Goal: Task Accomplishment & Management: Manage account settings

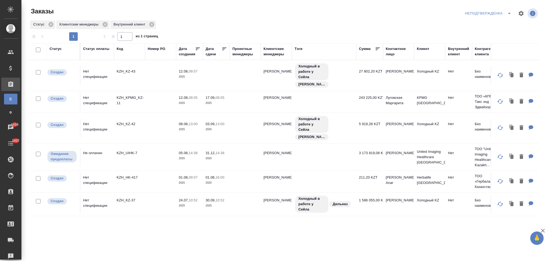
click at [151, 85] on td at bounding box center [160, 75] width 31 height 19
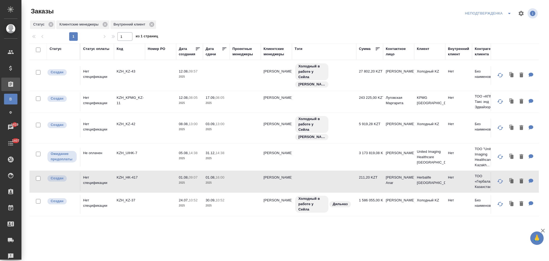
click at [151, 85] on td at bounding box center [160, 75] width 31 height 19
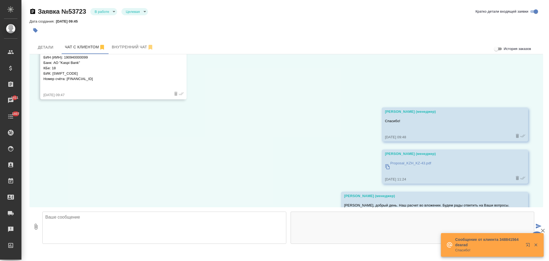
scroll to position [139, 0]
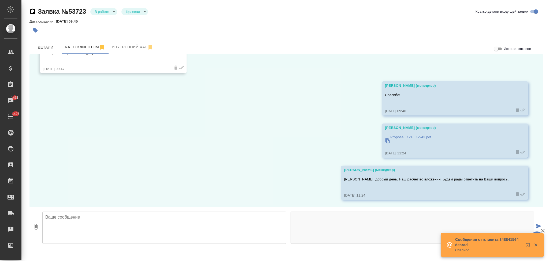
click at [536, 243] on icon "button" at bounding box center [535, 244] width 5 height 5
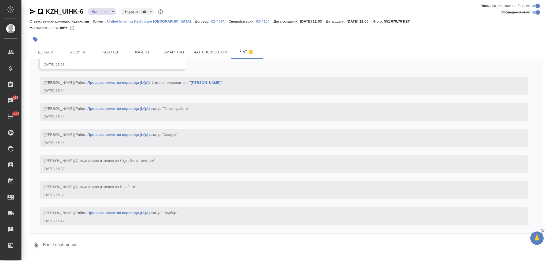
scroll to position [9768, 0]
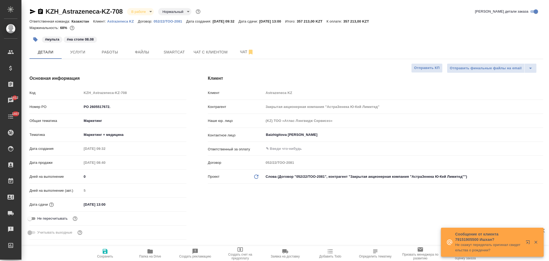
select select "RU"
click at [115, 108] on input "PO 2605517672." at bounding box center [134, 107] width 105 height 8
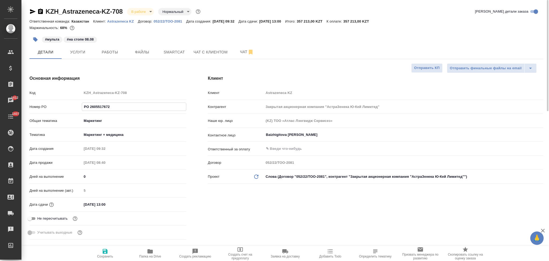
type input "PO 2605517672"
click at [103, 253] on icon "button" at bounding box center [105, 251] width 5 height 5
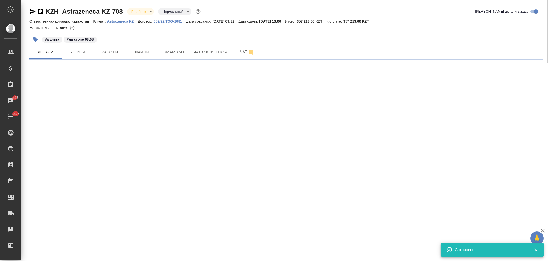
select select "RU"
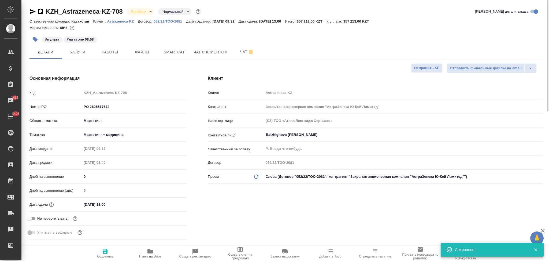
type textarea "x"
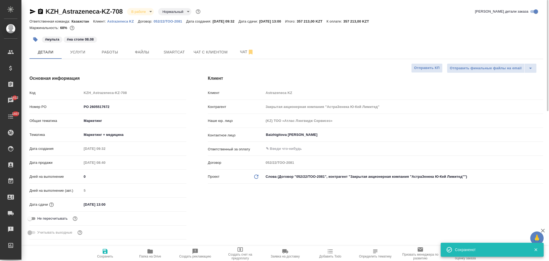
type textarea "x"
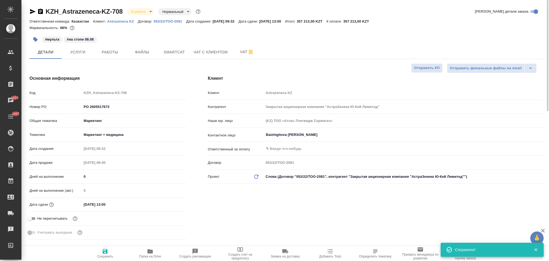
type textarea "x"
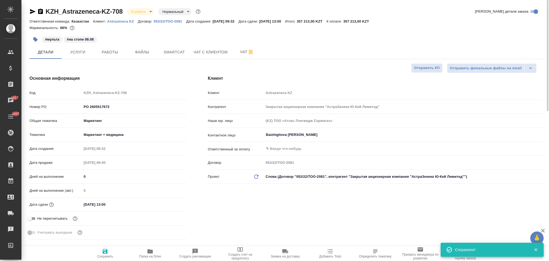
type textarea "x"
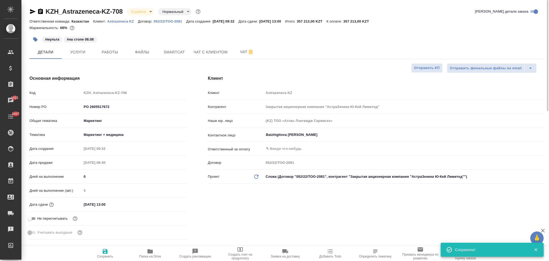
type textarea "x"
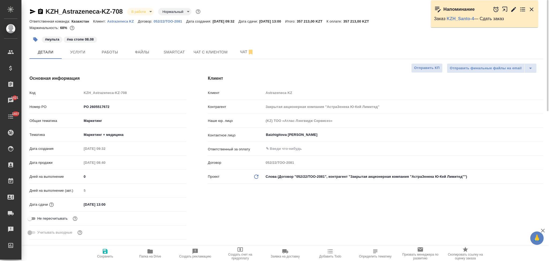
type textarea "x"
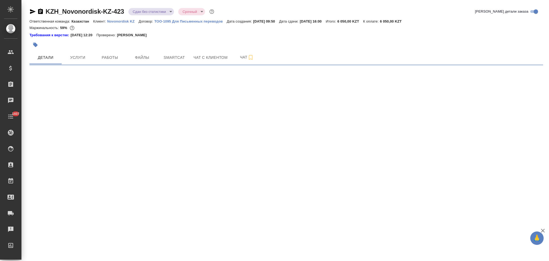
select select "RU"
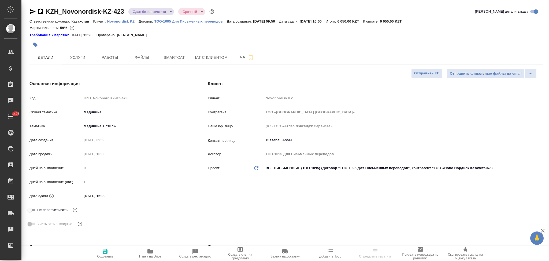
type textarea "x"
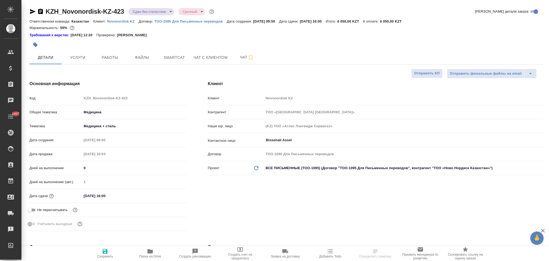
type textarea "x"
click at [148, 252] on icon "button" at bounding box center [149, 251] width 5 height 4
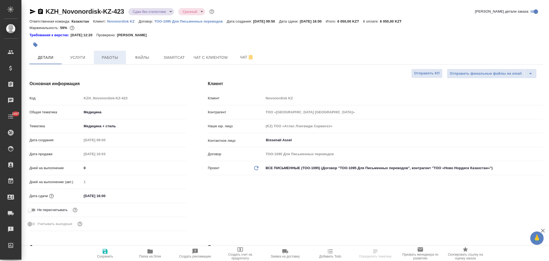
type textarea "x"
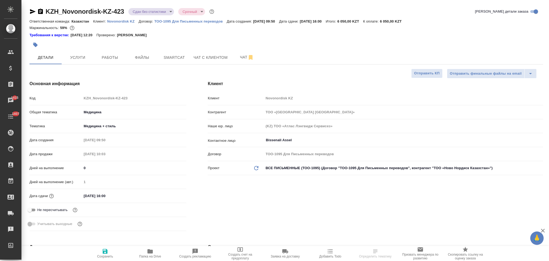
type textarea "x"
click at [65, 94] on div "Код KZH_Novonordisk-KZ-423" at bounding box center [107, 97] width 157 height 9
select select "RU"
type textarea "x"
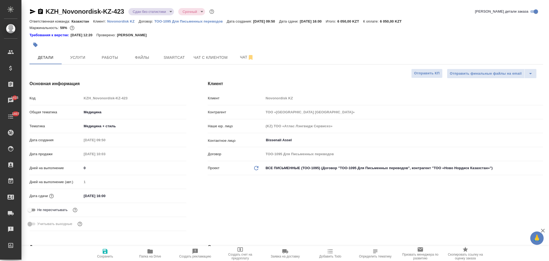
type textarea "x"
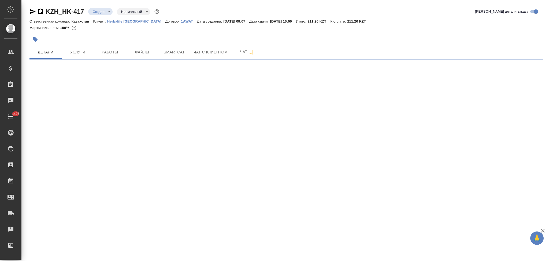
select select "RU"
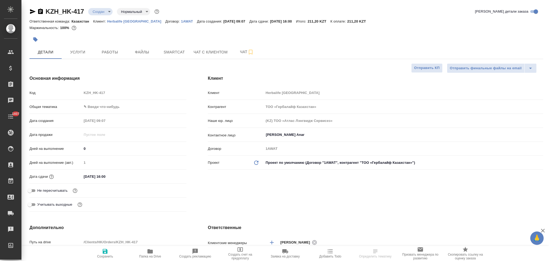
type textarea "x"
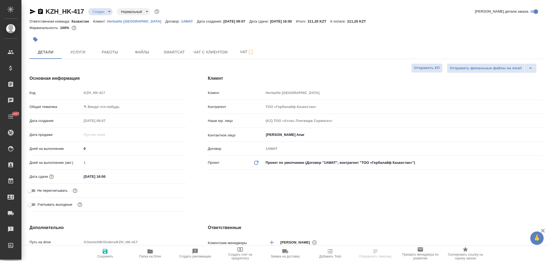
type textarea "x"
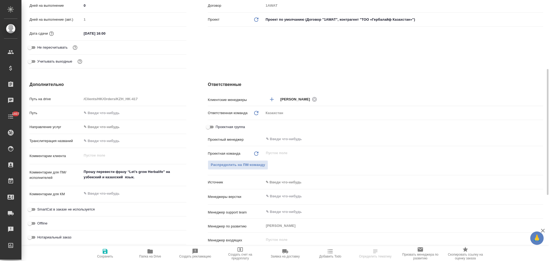
type textarea "x"
drag, startPoint x: 142, startPoint y: 179, endPoint x: 78, endPoint y: 163, distance: 65.9
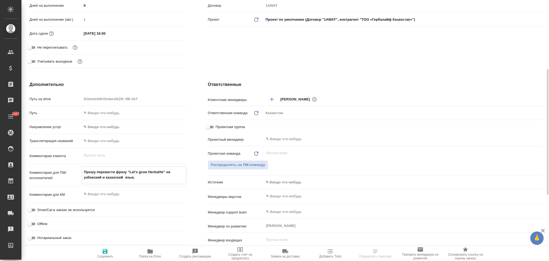
click at [78, 163] on div "Путь на drive /Clients/HK/Orders/KZH_HK-417 Путь Направление услуг ✎ Введи что-…" at bounding box center [107, 170] width 157 height 153
type textarea "x"
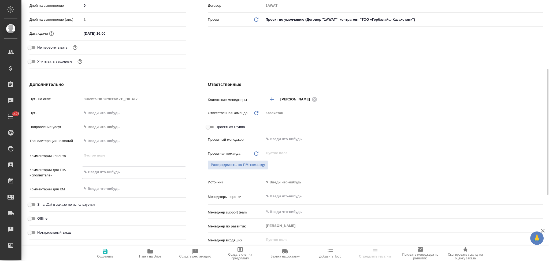
type textarea "x"
click at [104, 252] on icon "button" at bounding box center [105, 251] width 5 height 5
type textarea "x"
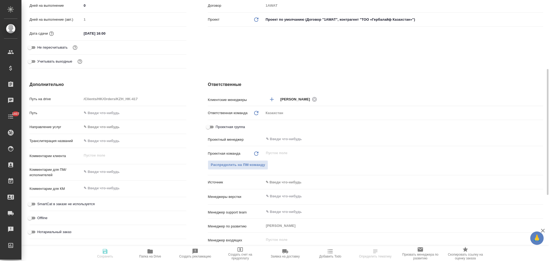
type textarea "x"
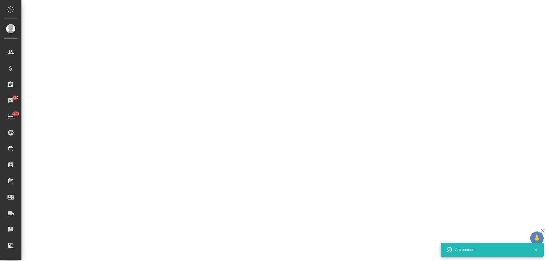
select select "RU"
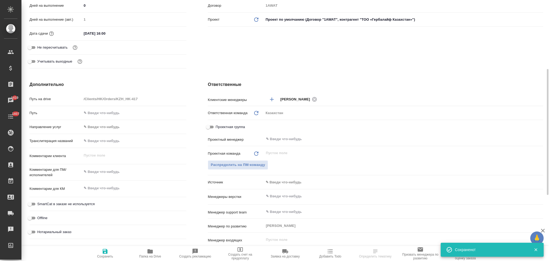
type textarea "x"
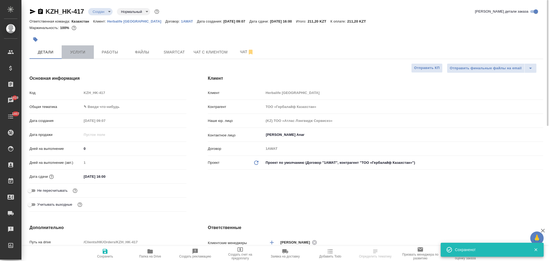
click at [76, 47] on button "Услуги" at bounding box center [78, 51] width 32 height 13
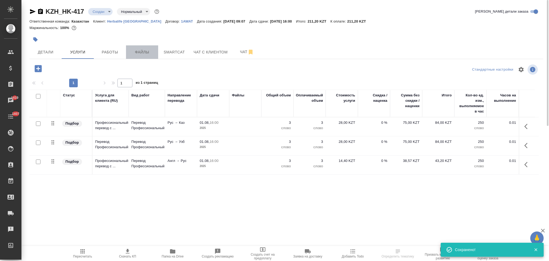
click at [139, 51] on span "Файлы" at bounding box center [142, 52] width 26 height 7
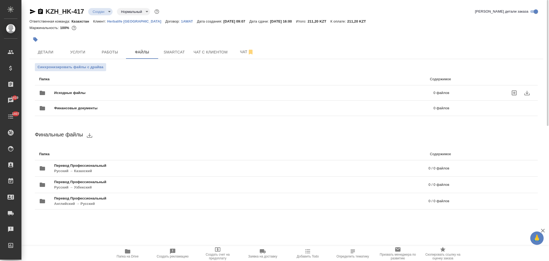
click at [101, 90] on div "Исходные файлы 0 файлов" at bounding box center [244, 92] width 410 height 13
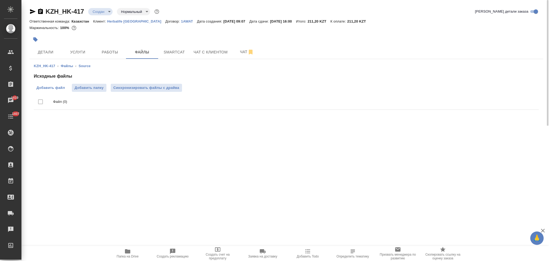
click at [51, 85] on span "Добавить файл" at bounding box center [50, 87] width 28 height 5
click at [0, 0] on input "Добавить файл" at bounding box center [0, 0] width 0 height 0
click at [169, 51] on span "Smartcat" at bounding box center [174, 52] width 26 height 7
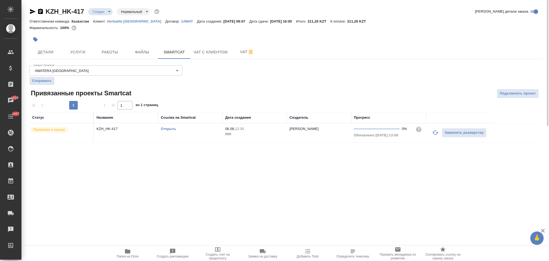
click at [168, 128] on link "Открыть" at bounding box center [168, 129] width 15 height 4
click at [72, 53] on span "Услуги" at bounding box center [78, 52] width 26 height 7
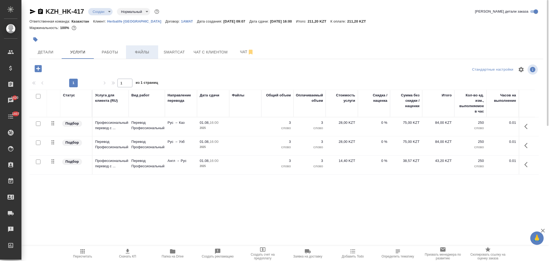
click at [142, 53] on span "Файлы" at bounding box center [142, 52] width 26 height 7
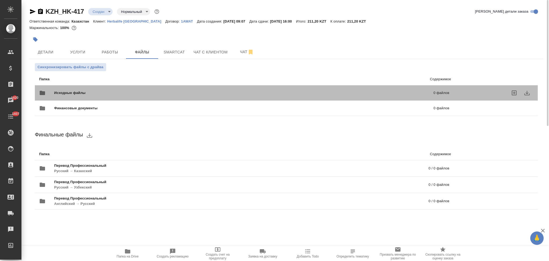
click at [114, 91] on span "Исходные файлы" at bounding box center [156, 92] width 205 height 5
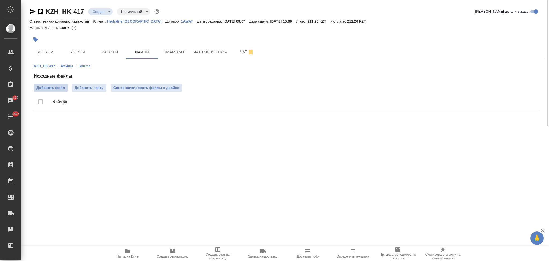
click at [62, 86] on span "Добавить файл" at bounding box center [50, 87] width 28 height 5
click at [0, 0] on input "Добавить файл" at bounding box center [0, 0] width 0 height 0
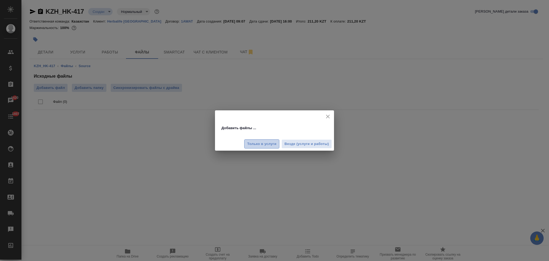
click at [274, 143] on span "Только в услуги" at bounding box center [261, 144] width 29 height 6
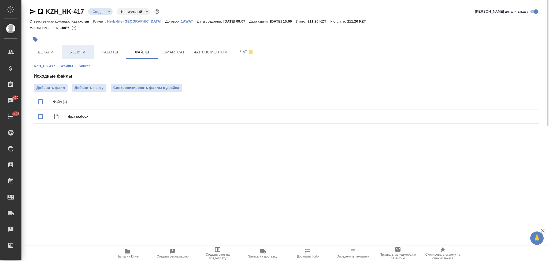
click at [82, 55] on button "Услуги" at bounding box center [78, 51] width 32 height 13
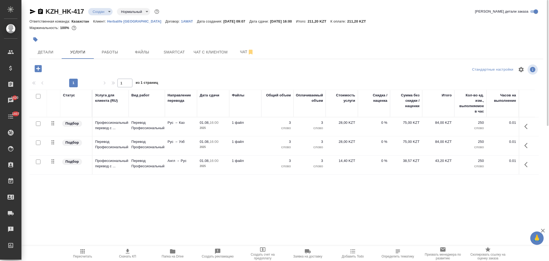
click at [38, 123] on input "checkbox" at bounding box center [38, 123] width 5 height 5
checkbox input "true"
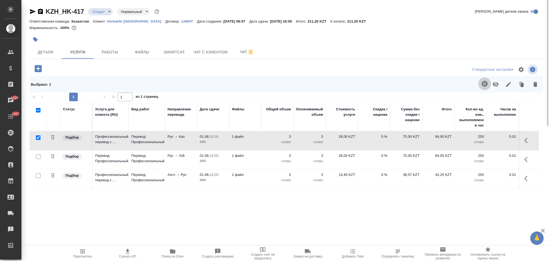
click at [485, 82] on icon "button" at bounding box center [485, 84] width 6 height 6
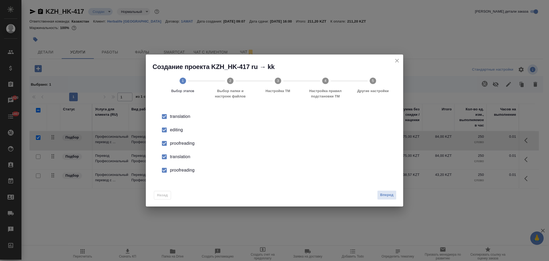
click at [172, 129] on div "editing" at bounding box center [280, 130] width 220 height 6
click at [177, 143] on div "proofreading" at bounding box center [280, 143] width 220 height 6
click at [178, 120] on div "translation" at bounding box center [280, 116] width 220 height 6
click at [188, 177] on div "translation editing proofreading translation proofreading" at bounding box center [274, 143] width 244 height 71
click at [178, 146] on div "proofreading" at bounding box center [280, 143] width 220 height 6
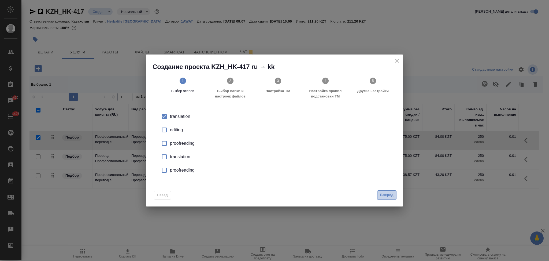
click at [382, 194] on span "Вперед" at bounding box center [386, 195] width 13 height 6
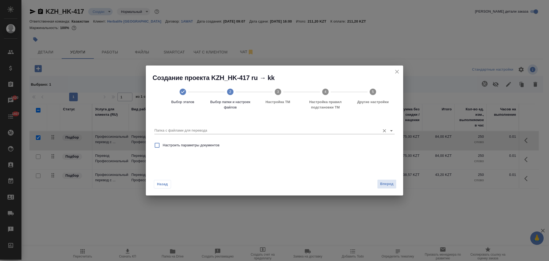
click at [199, 128] on input "Папка с файлами для перевода" at bounding box center [265, 130] width 223 height 6
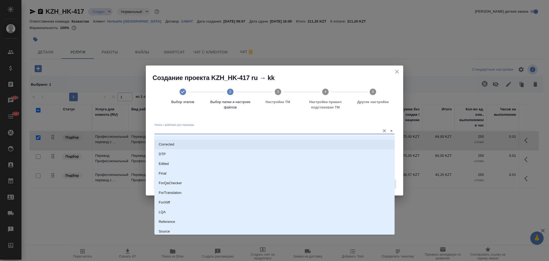
scroll to position [47, 0]
click at [173, 207] on li "Source" at bounding box center [274, 210] width 240 height 10
type input "Source"
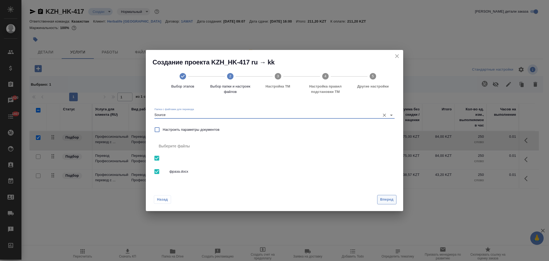
click at [385, 199] on span "Вперед" at bounding box center [386, 199] width 13 height 6
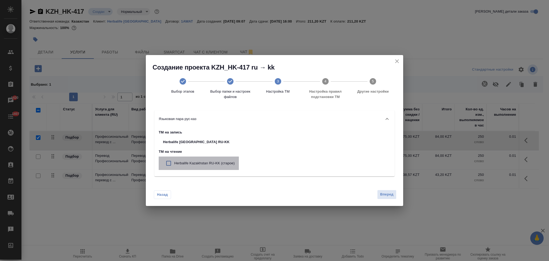
click at [202, 164] on p "Herbalife Kazakhstan RU-KK (старое)" at bounding box center [204, 162] width 60 height 5
checkbox input "true"
click at [381, 192] on span "Вперед" at bounding box center [386, 194] width 13 height 6
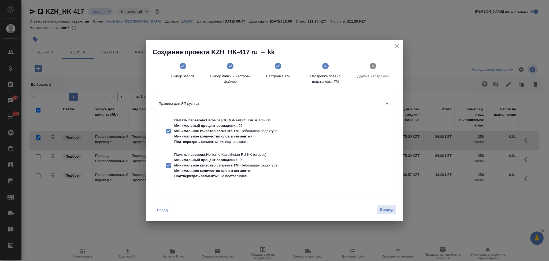
click at [216, 126] on p "Минимальный процент совпадения" at bounding box center [205, 125] width 63 height 4
checkbox input "false"
click at [217, 154] on p "Память перевода : Herbalife Kazakhstan RU-KK (старое)" at bounding box center [225, 154] width 103 height 5
checkbox input "false"
click at [388, 208] on span "Вперед" at bounding box center [386, 209] width 13 height 6
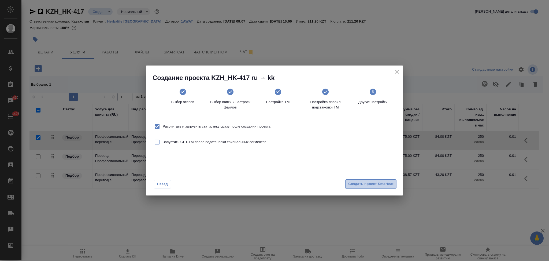
click at [356, 182] on span "Создать проект Smartcat" at bounding box center [370, 184] width 45 height 6
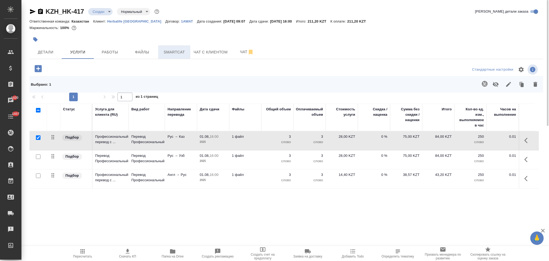
click at [171, 50] on span "Smartcat" at bounding box center [174, 52] width 26 height 7
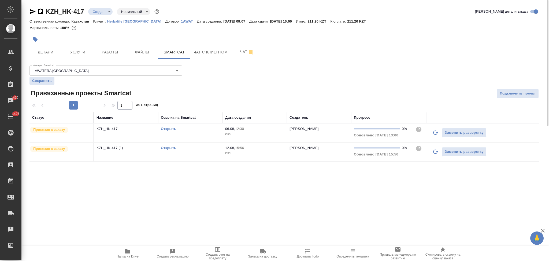
click at [169, 146] on link "Открыть" at bounding box center [168, 148] width 15 height 4
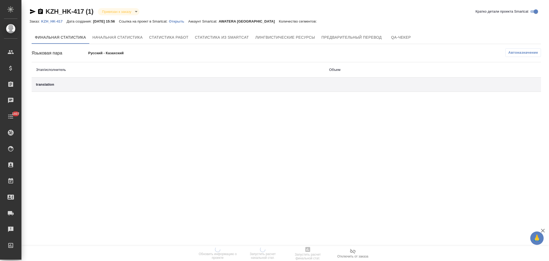
click at [184, 21] on p "Открыть" at bounding box center [178, 21] width 19 height 4
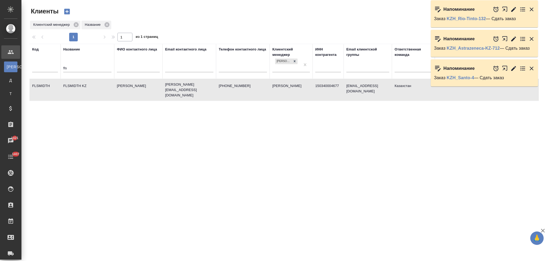
select select "RU"
drag, startPoint x: 76, startPoint y: 70, endPoint x: 42, endPoint y: 65, distance: 34.7
click at [42, 65] on tr "Код Название fls ФИО контактного лица Email контактного лица Телефон контактног…" at bounding box center [231, 61] width 405 height 35
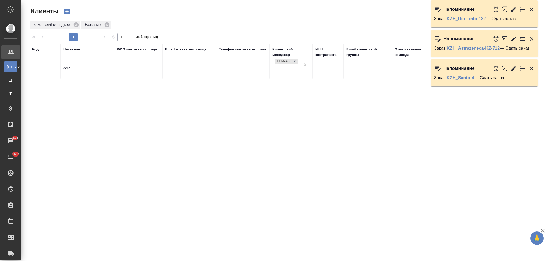
click at [65, 69] on input "dere" at bounding box center [87, 68] width 48 height 7
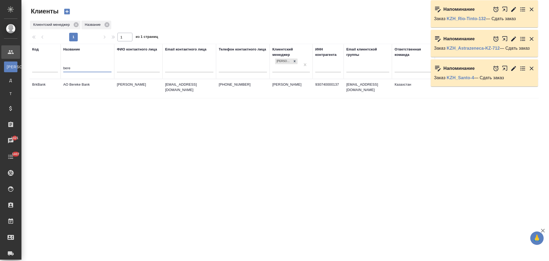
type input "bere"
click at [95, 87] on td "AO Bereke Bank" at bounding box center [88, 88] width 54 height 19
click at [96, 87] on td "AO Bereke Bank" at bounding box center [88, 88] width 54 height 19
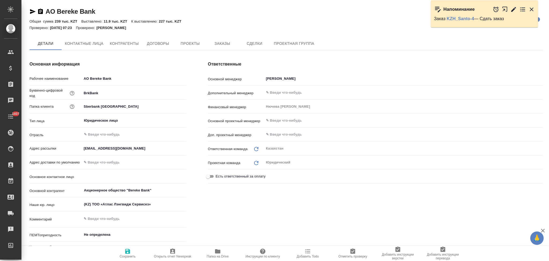
type textarea "x"
click at [217, 253] on icon "button" at bounding box center [217, 251] width 5 height 4
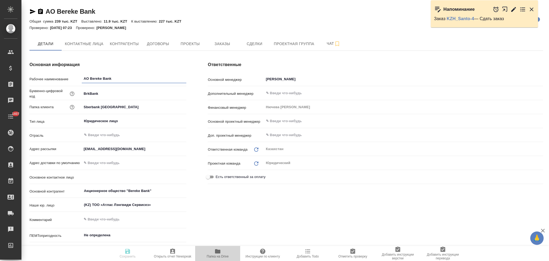
type textarea "x"
type input "[PERSON_NAME]"
type textarea "x"
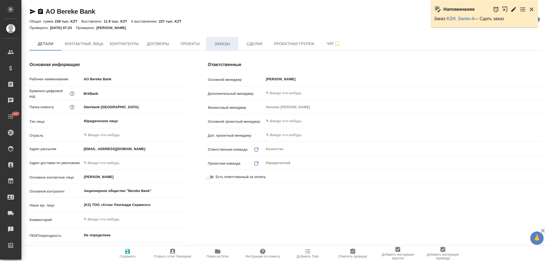
click at [220, 43] on span "Заказы" at bounding box center [222, 43] width 26 height 7
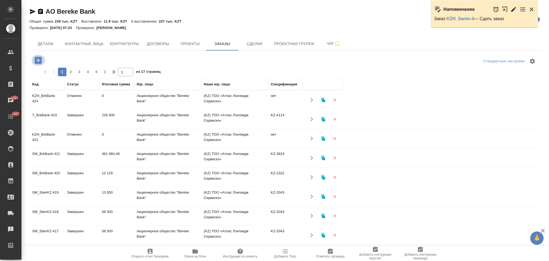
click at [35, 58] on icon "button" at bounding box center [38, 60] width 7 height 7
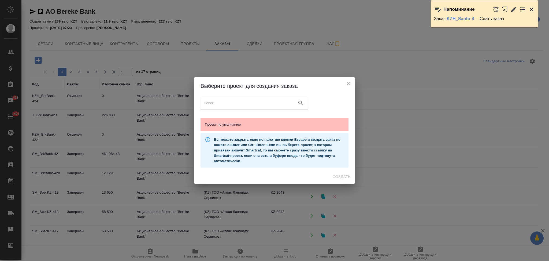
click at [239, 130] on div "Проект по умолчанию" at bounding box center [275, 124] width 148 height 13
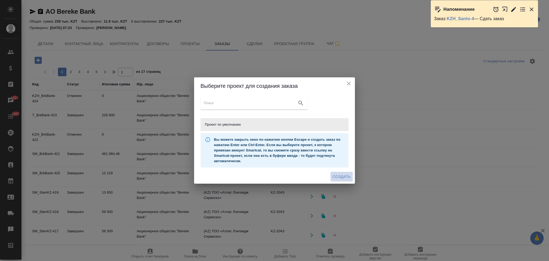
click at [343, 177] on span "Создать" at bounding box center [342, 176] width 18 height 7
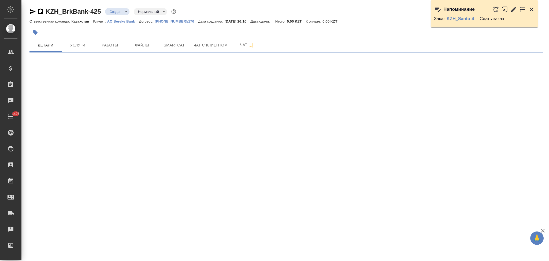
select select "RU"
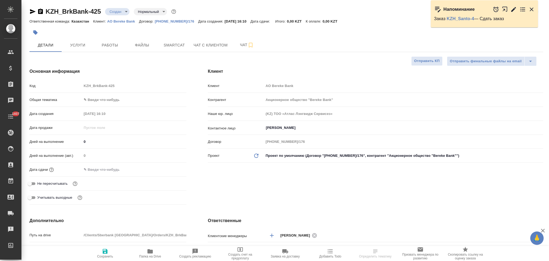
type textarea "x"
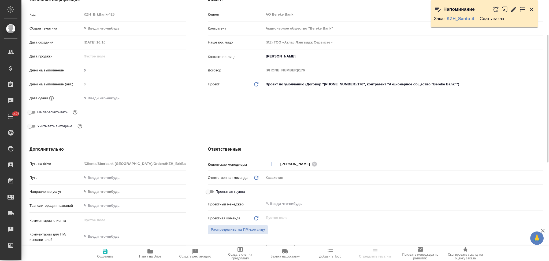
scroll to position [107, 0]
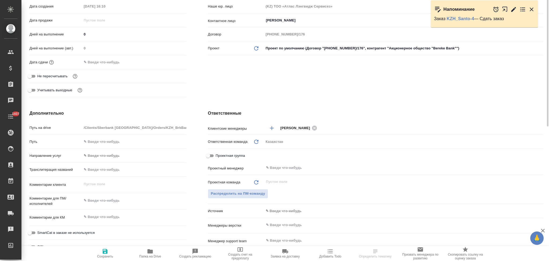
type textarea "x"
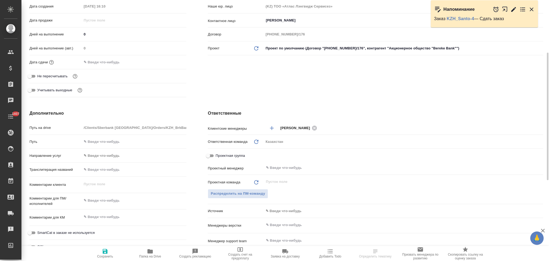
type textarea "x"
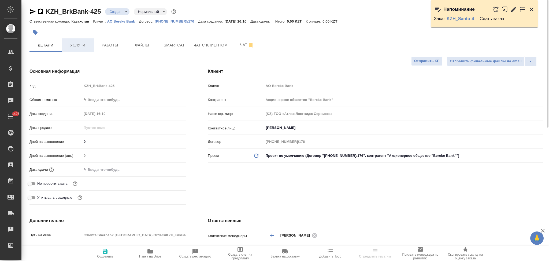
click at [78, 45] on span "Услуги" at bounding box center [78, 45] width 26 height 7
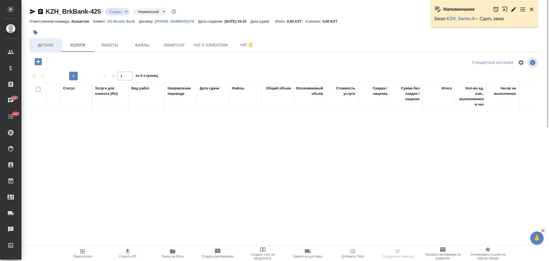
click at [44, 42] on span "Детали" at bounding box center [46, 45] width 26 height 7
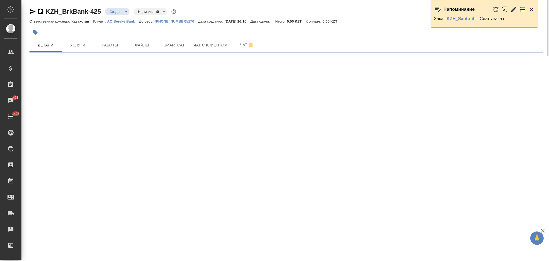
select select "RU"
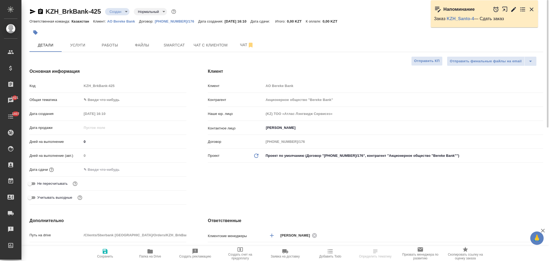
type textarea "x"
select select "RU"
type textarea "x"
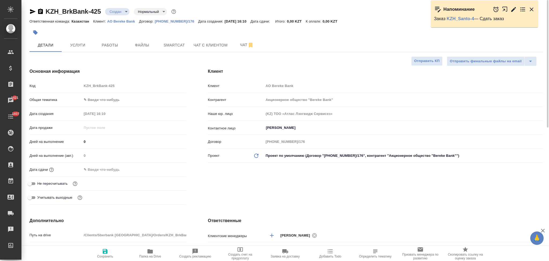
type textarea "x"
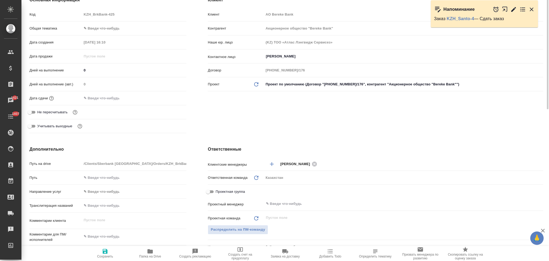
scroll to position [107, 0]
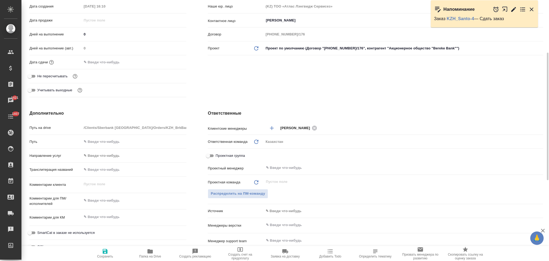
type textarea "x"
click at [112, 203] on textarea at bounding box center [134, 200] width 105 height 9
paste textarea "встреча в 9:00 и 15:00"
type textarea "x"
type textarea "встреча в 9:00 и 15:00"
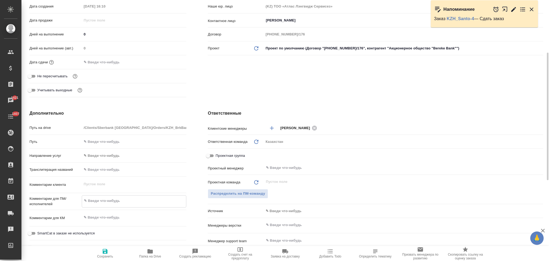
type textarea "x"
type textarea "встреча в 9:00 и 15:00"
type textarea "x"
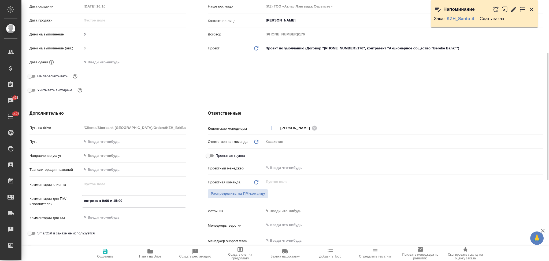
type textarea "x"
type textarea "встреча в 9:00 и 15:00 1"
type textarea "x"
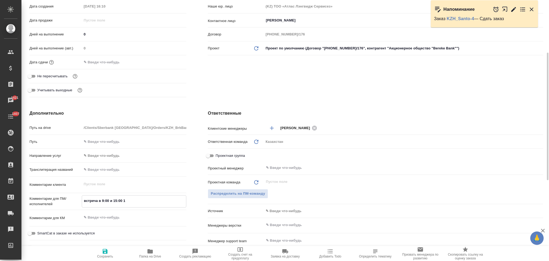
type textarea "x"
type textarea "встреча в 9:00 и 15:00 13"
type textarea "x"
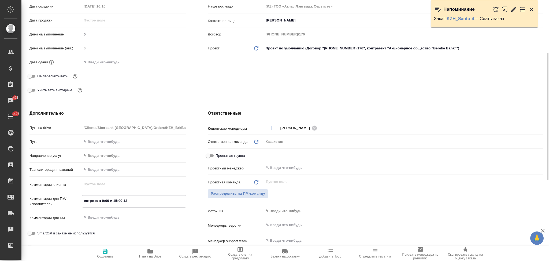
type textarea "встреча в 9:00 и 15:00 13/"
type textarea "x"
type textarea "встреча в 9:00 и 15:00 13/0"
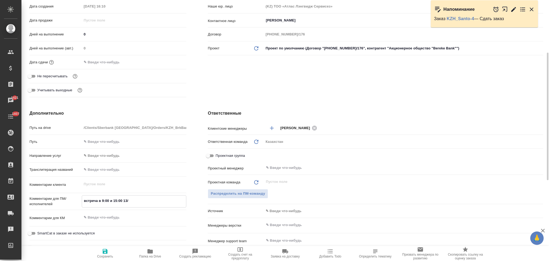
type textarea "x"
type textarea "встреча в 9:00 и 15:00 13/08"
type textarea "x"
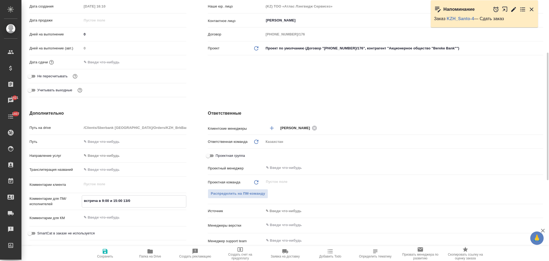
type textarea "x"
click at [122, 199] on textarea "встреча в 9:00 и 15:00 13/08" at bounding box center [134, 200] width 104 height 9
type textarea "x"
type textarea "встреча в 9:00 и 15:00? 13/08"
type textarea "x"
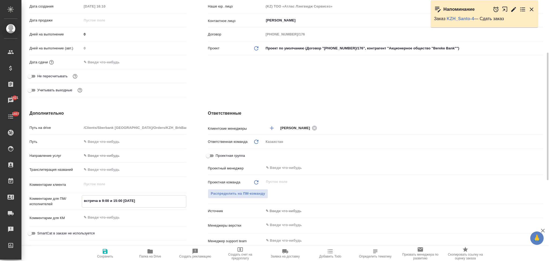
type textarea "x"
type textarea "встреча в 9:00 и 15:00? 13/08"
type textarea "x"
click at [105, 253] on icon "button" at bounding box center [105, 251] width 5 height 5
type textarea "x"
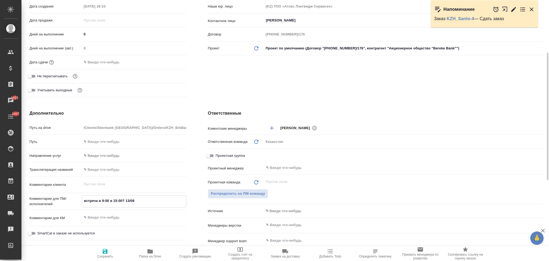
type textarea "x"
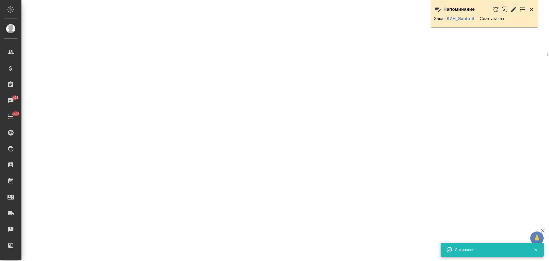
select select "RU"
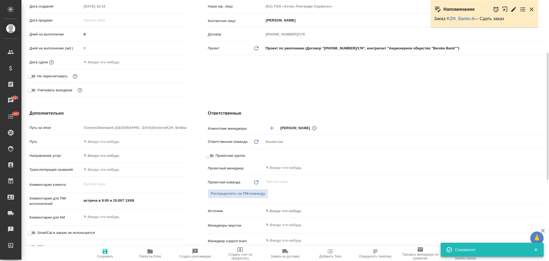
type textarea "x"
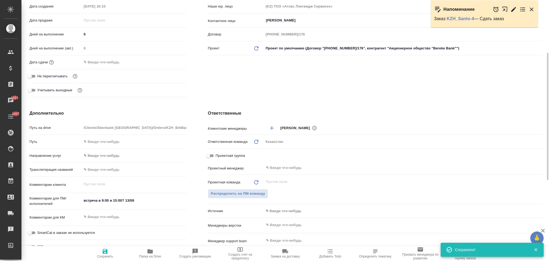
type textarea "x"
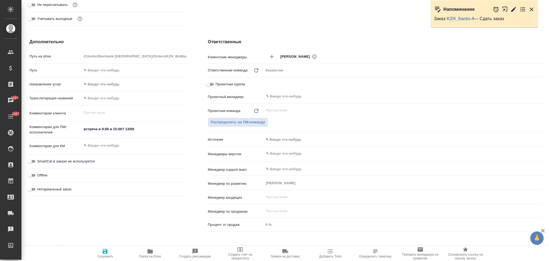
type textarea "x"
drag, startPoint x: 122, startPoint y: 126, endPoint x: 142, endPoint y: 135, distance: 21.3
click at [142, 135] on div "встреча в 9:00 и 15:00? 13/08 x" at bounding box center [134, 130] width 105 height 12
type textarea "встреча в 9:00 и 15:00"
type textarea "x"
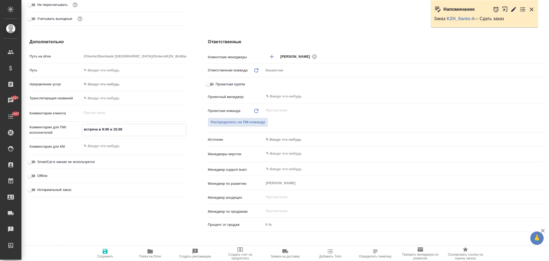
type textarea "x"
type textarea "встреча в 9:00 и 15:00"
type textarea "x"
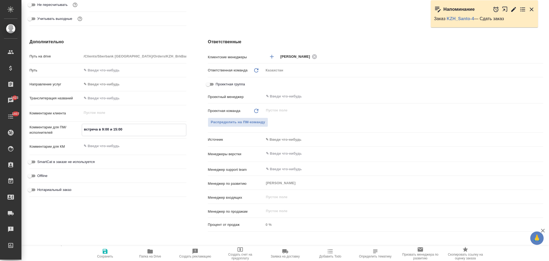
type textarea "x"
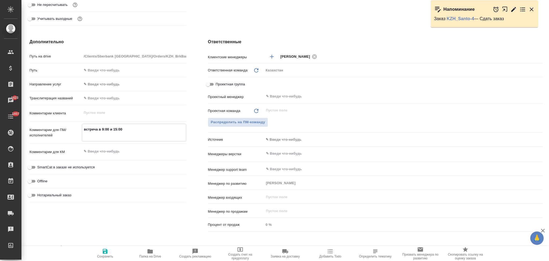
paste textarea "13 августа завтра Англо-рус и наоборот Последовательный Оффлайн Участников макс…"
type textarea "x"
type textarea "встреча в 9:00 и 15:00 13 августа завтра Англо-рус и наоборот Последовательный …"
type textarea "x"
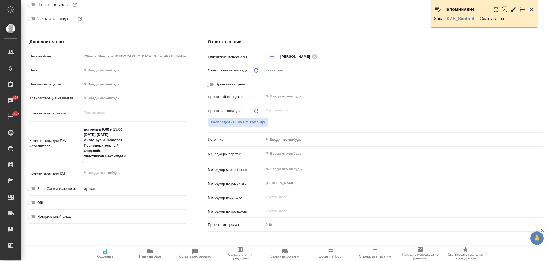
type textarea "встреча в 9:00 и 15:00 13 августа завтра Англо-рус и наоборот Последовательный …"
type textarea "x"
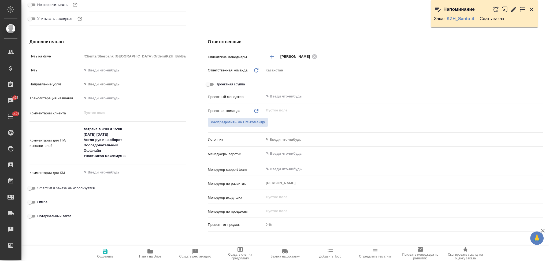
type textarea "x"
type textarea "встреча в 9:00 и 15:00 13 августа завтра Англо-рус и наоборот Последовательный …"
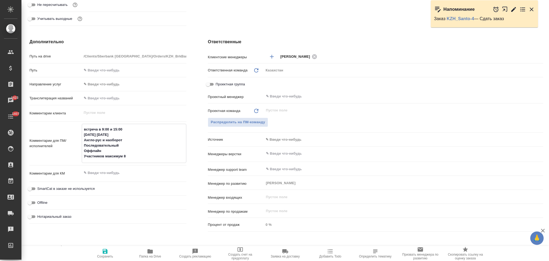
type textarea "x"
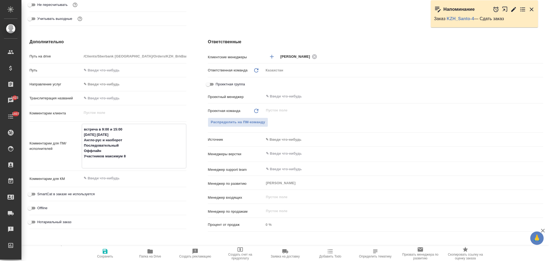
type textarea "x"
type textarea "встреча в 9:00 и 15:00 13 августа завтра Англо-рус и наоборот Последовательный …"
type textarea "x"
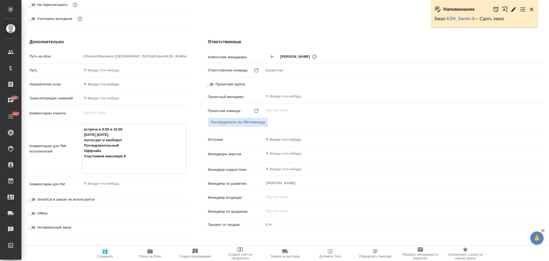
type textarea "встреча в 9:00 и 15:00 13 августа завтра Англо-рус и наоборот Последовательный …"
type textarea "x"
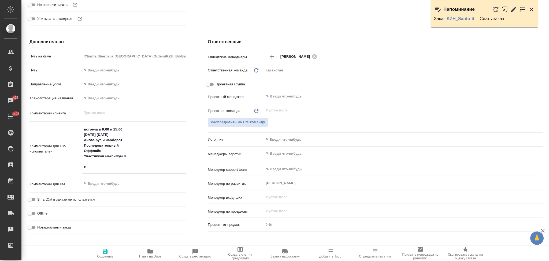
type textarea "встреча в 9:00 и 15:00 13 августа завтра Англо-рус и наоборот Последовательный …"
type textarea "x"
type textarea "встреча в 9:00 и 15:00 13 августа завтра Англо-рус и наоборот Последовательный …"
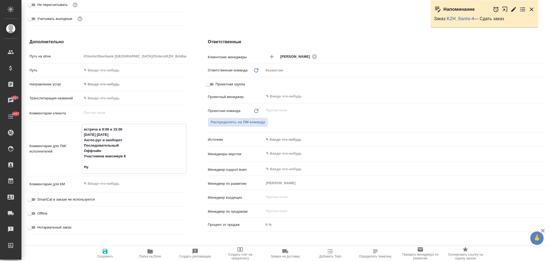
type textarea "x"
type textarea "встреча в 9:00 и 15:00 13 августа завтра Англо-рус и наоборот Последовательный …"
type textarea "x"
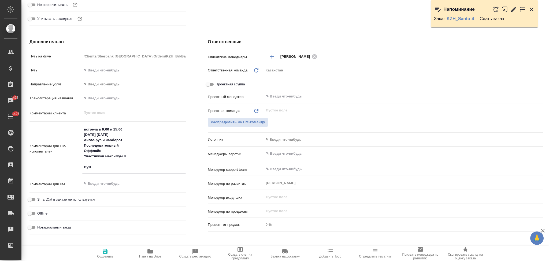
type textarea "x"
type textarea "встреча в 9:00 и 15:00 13 августа завтра Англо-рус и наоборот Последовательный …"
type textarea "x"
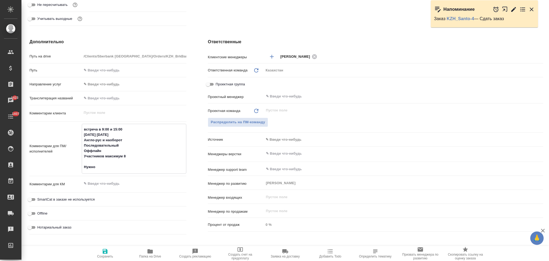
type textarea "x"
type textarea "встреча в 9:00 и 15:00 13 августа завтра Англо-рус и наоборот Последовательный …"
type textarea "x"
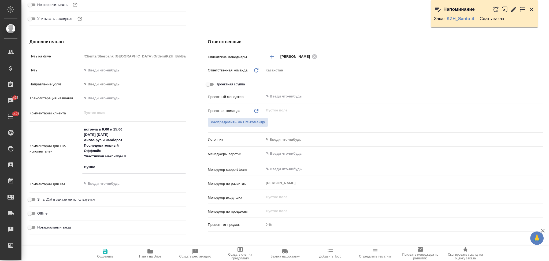
type textarea "встреча в 9:00 и 15:00 13 августа завтра Англо-рус и наоборот Последовательный …"
type textarea "x"
type textarea "встреча в 9:00 и 15:00 13 августа завтра Англо-рус и наоборот Последовательный …"
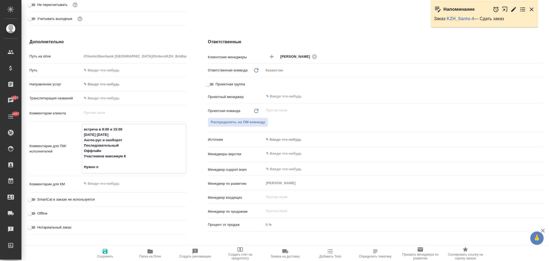
type textarea "x"
type textarea "встреча в 9:00 и 15:00 13 августа завтра Англо-рус и наоборот Последовательный …"
type textarea "x"
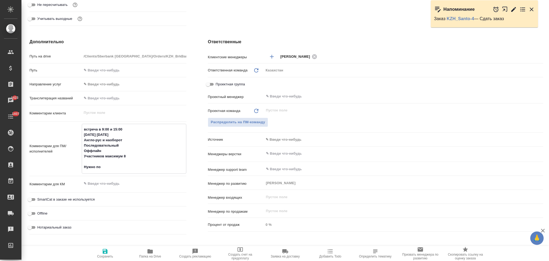
type textarea "x"
type textarea "встреча в 9:00 и 15:00 13 августа завтра Англо-рус и наоборот Последовательный …"
type textarea "x"
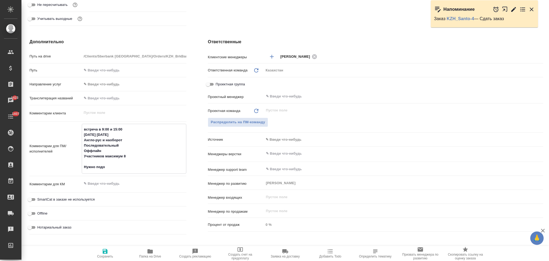
type textarea "x"
type textarea "встреча в 9:00 и 15:00 13 августа завтра Англо-рус и наоборот Последовательный …"
type textarea "x"
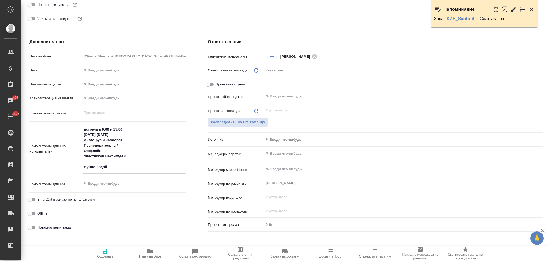
type textarea "встреча в 9:00 и 15:00 13 августа завтра Англо-рус и наоборот Последовательный …"
type textarea "x"
type textarea "встреча в 9:00 и 15:00 13 августа завтра Англо-рус и наоборот Последовательный …"
type textarea "x"
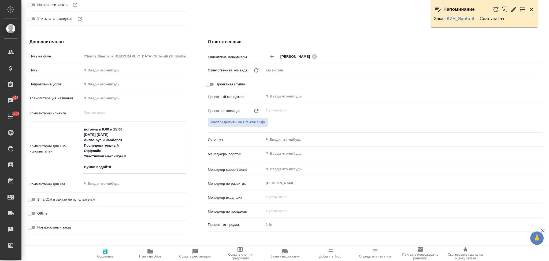
type textarea "x"
type textarea "встреча в 9:00 и 15:00 13 августа завтра Англо-рус и наоборот Последовательный …"
type textarea "x"
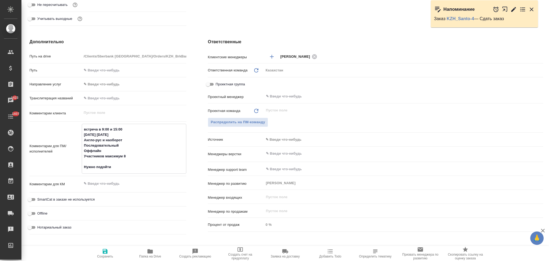
type textarea "x"
type textarea "встреча в 9:00 и 15:00 13 августа завтра Англо-рус и наоборот Последовательный …"
type textarea "x"
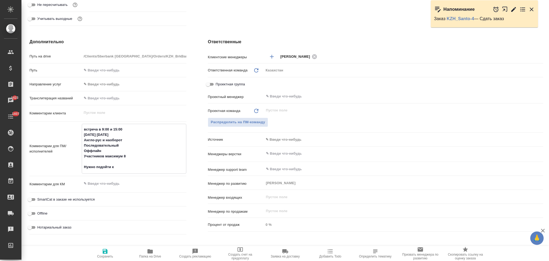
type textarea "x"
type textarea "встреча в 9:00 и 15:00 13 августа завтра Англо-рус и наоборот Последовательный …"
type textarea "x"
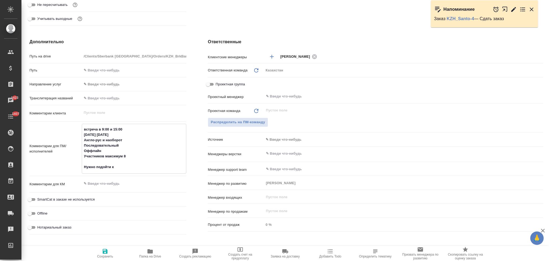
type textarea "встреча в 9:00 и 15:00 13 августа завтра Англо-рус и наоборот Последовательный …"
type textarea "x"
type textarea "встреча в 9:00 и 15:00 13 августа завтра Англо-рус и наоборот Последовательный …"
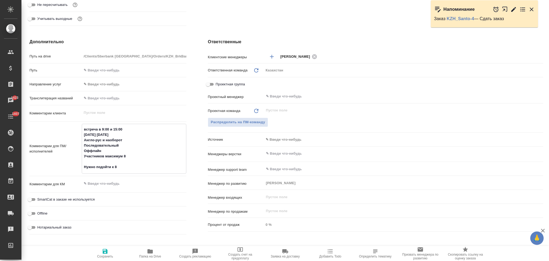
type textarea "x"
type textarea "встреча в 9:00 и 15:00 13 августа завтра Англо-рус и наоборот Последовательный …"
type textarea "x"
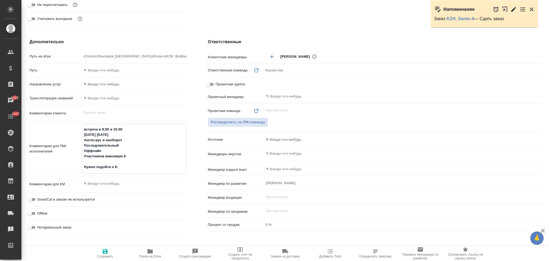
type textarea "x"
type textarea "встреча в 9:00 и 15:00 13 августа завтра Англо-рус и наоборот Последовательный …"
type textarea "x"
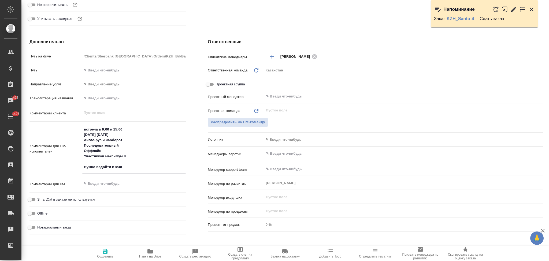
type textarea "встреча в 9:00 и 15:00 13 августа завтра Англо-рус и наоборот Последовательный …"
type textarea "x"
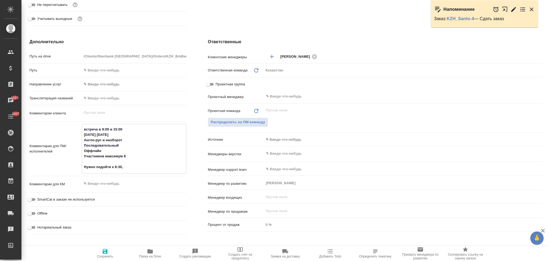
type textarea "встреча в 9:00 и 15:00 13 августа завтра Англо-рус и наоборот Последовательный …"
type textarea "x"
type textarea "встреча в 9:00 и 15:00 13 августа завтра Англо-рус и наоборот Последовательный …"
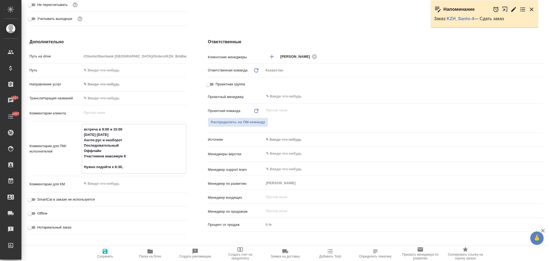
type textarea "x"
type textarea "встреча в 9:00 и 15:00 13 августа завтра Англо-рус и наоборот Последовательный …"
type textarea "x"
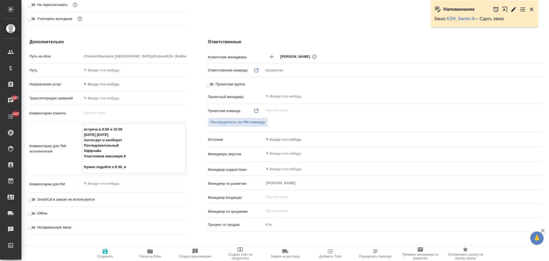
type textarea "x"
type textarea "встреча в 9:00 и 15:00 13 августа завтра Англо-рус и наоборот Последовательный …"
type textarea "x"
click at [161, 169] on textarea "встреча в 9:00 и 15:00 13 августа завтра Англо-рус и наоборот Последовательный …" at bounding box center [134, 148] width 104 height 47
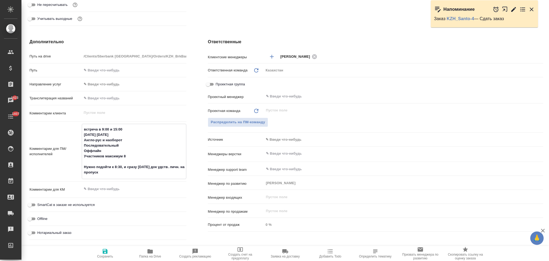
drag, startPoint x: 88, startPoint y: 172, endPoint x: 79, endPoint y: 171, distance: 9.2
click at [79, 171] on div "Комментарии для ПМ/исполнителей встреча в 9:00 и 15:00 13 августа завтра Англо-…" at bounding box center [107, 151] width 157 height 55
click at [105, 172] on textarea "встреча в 9:00 и 15:00 13 августа завтра Англо-рус и наоборот Последовательный …" at bounding box center [134, 151] width 104 height 52
drag, startPoint x: 137, startPoint y: 167, endPoint x: 127, endPoint y: 166, distance: 9.4
click at [127, 166] on textarea "встреча в 9:00 и 15:00 13 августа завтра Англо-рус и наоборот Последовательный …" at bounding box center [134, 151] width 104 height 52
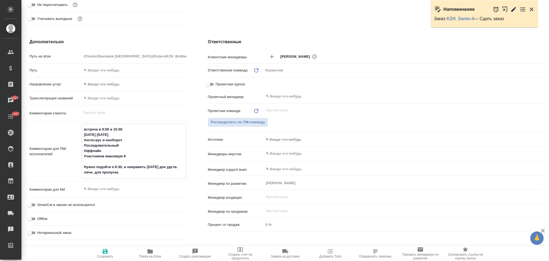
click at [123, 172] on textarea "встреча в 9:00 и 15:00 13 августа завтра Англо-рус и наоборот Последовательный …" at bounding box center [134, 151] width 104 height 52
click at [106, 251] on icon "button" at bounding box center [105, 251] width 5 height 5
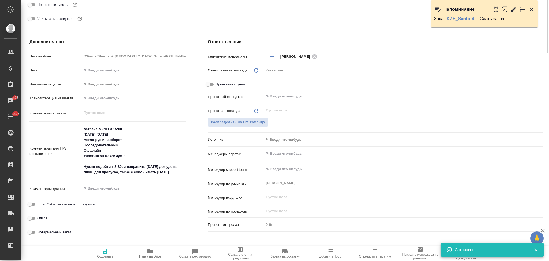
scroll to position [0, 0]
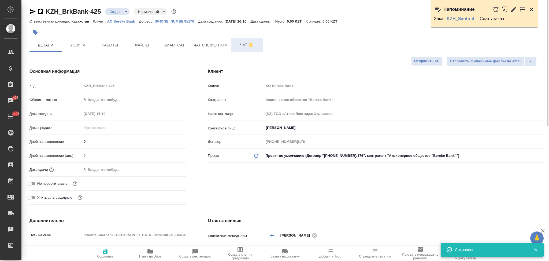
click at [238, 45] on span "Чат" at bounding box center [247, 45] width 26 height 7
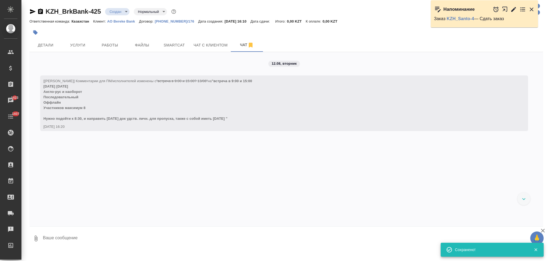
click at [82, 240] on textarea at bounding box center [292, 238] width 501 height 18
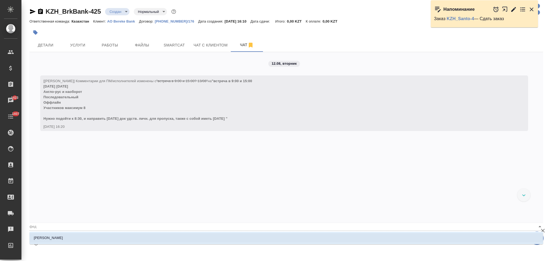
click at [82, 240] on li "Федотова Ирина" at bounding box center [286, 238] width 514 height 10
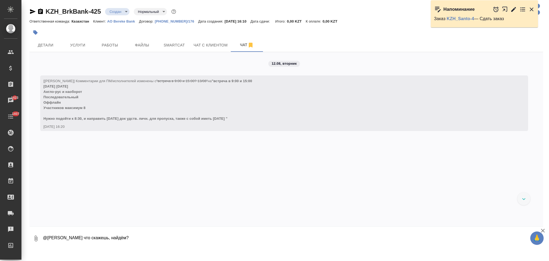
click at [137, 234] on textarea "@Федотова Ирина что скажешь, найдём?" at bounding box center [288, 238] width 492 height 18
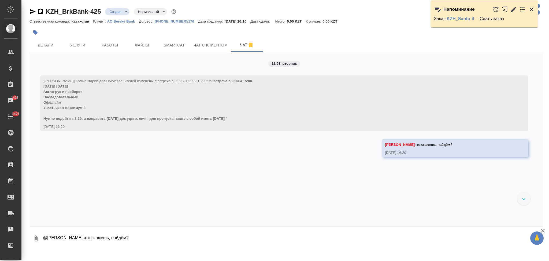
click at [31, 13] on icon "button" at bounding box center [33, 11] width 6 height 5
click at [76, 45] on span "Услуги" at bounding box center [78, 45] width 26 height 7
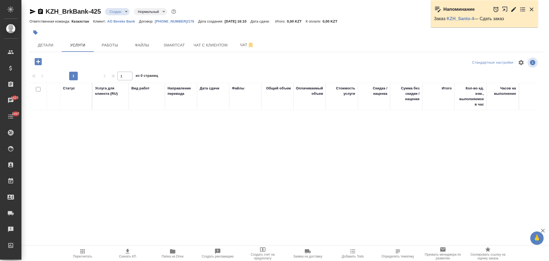
click at [38, 63] on icon "button" at bounding box center [38, 61] width 9 height 9
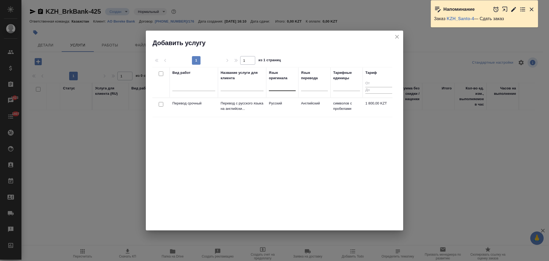
click at [281, 88] on div at bounding box center [282, 85] width 27 height 8
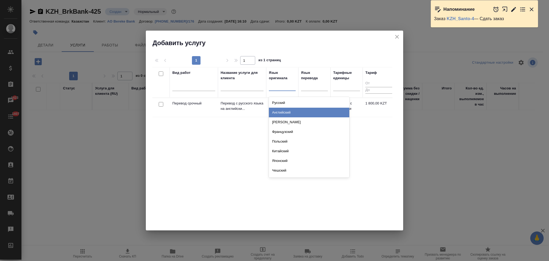
click at [277, 114] on div "Английский" at bounding box center [309, 113] width 80 height 10
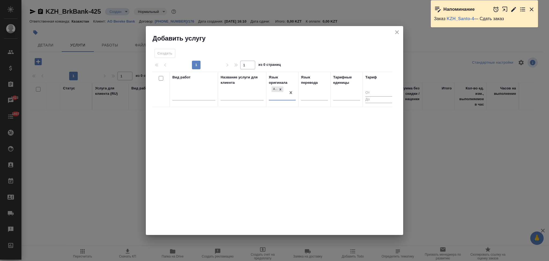
drag, startPoint x: 315, startPoint y: 97, endPoint x: 315, endPoint y: 101, distance: 4.8
click at [315, 97] on div at bounding box center [314, 95] width 27 height 8
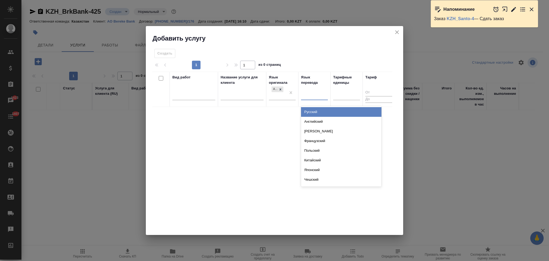
click at [312, 110] on div "Русский" at bounding box center [341, 112] width 80 height 10
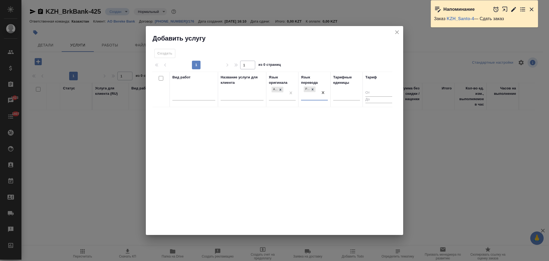
click at [198, 101] on div at bounding box center [193, 97] width 43 height 14
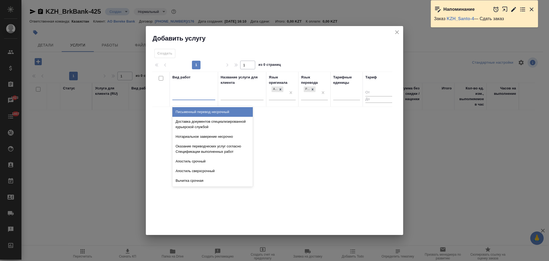
click at [197, 96] on div at bounding box center [193, 95] width 43 height 8
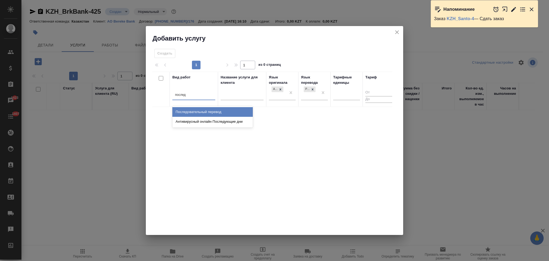
click at [199, 112] on div "Последовательный перевод" at bounding box center [212, 112] width 80 height 10
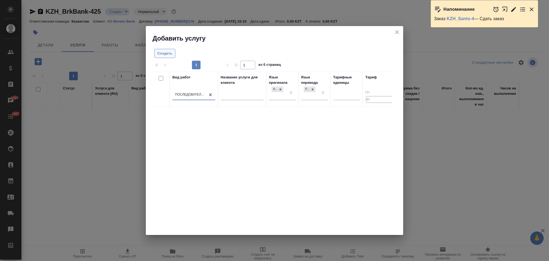
click at [165, 52] on span "Создать" at bounding box center [164, 53] width 15 height 6
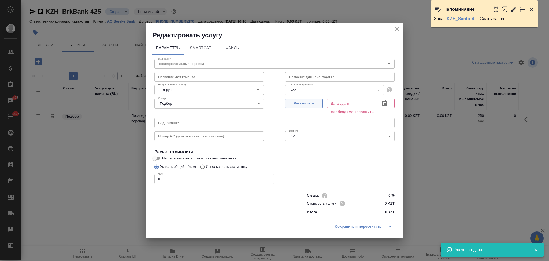
click at [312, 104] on span "Рассчитать" at bounding box center [304, 103] width 32 height 6
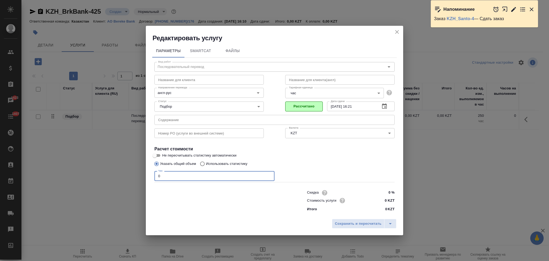
drag, startPoint x: 164, startPoint y: 176, endPoint x: 151, endPoint y: 177, distance: 12.2
click at [151, 177] on div "Параметры SmartCat Файлы Вид работ Последовательный перевод Вид работ Название …" at bounding box center [274, 129] width 257 height 174
click at [341, 220] on span "Сохранить и пересчитать" at bounding box center [358, 223] width 47 height 6
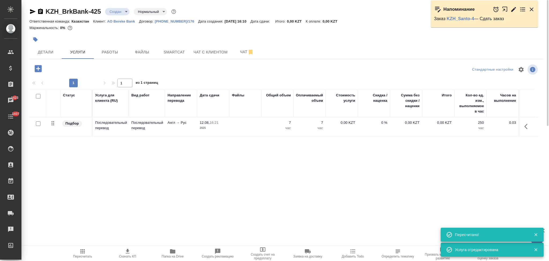
click at [246, 129] on td at bounding box center [245, 126] width 32 height 19
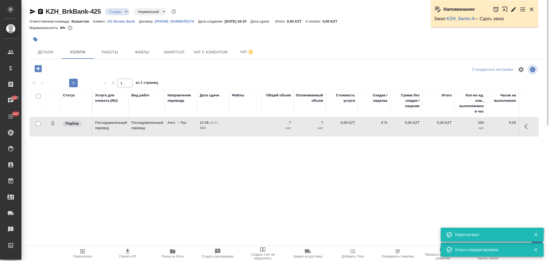
click at [246, 129] on td at bounding box center [245, 126] width 32 height 19
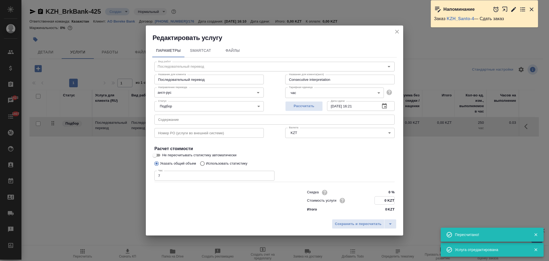
drag, startPoint x: 386, startPoint y: 199, endPoint x: 383, endPoint y: 200, distance: 3.3
click at [383, 200] on input "0 KZT" at bounding box center [385, 200] width 20 height 8
paste input "6552"
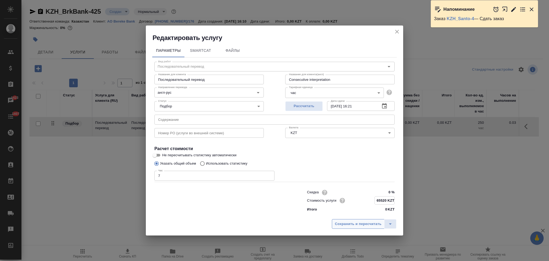
click at [361, 221] on span "Сохранить и пересчитать" at bounding box center [358, 224] width 47 height 6
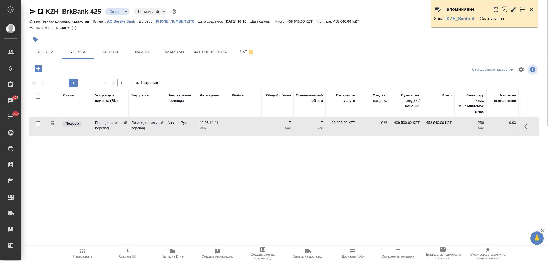
click at [249, 127] on td at bounding box center [245, 126] width 32 height 19
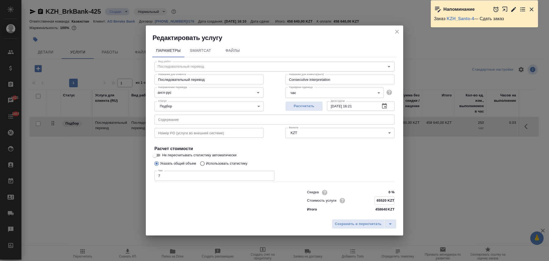
drag, startPoint x: 387, startPoint y: 199, endPoint x: 372, endPoint y: 198, distance: 15.1
click at [372, 198] on div "Стоимость услуги 65520 KZT" at bounding box center [351, 200] width 88 height 8
paste input "52304"
drag, startPoint x: 174, startPoint y: 172, endPoint x: 125, endPoint y: 176, distance: 49.8
click at [125, 176] on div "Редактировать услугу Параметры SmartCat Файлы Вид работ Последовательный перево…" at bounding box center [274, 130] width 549 height 261
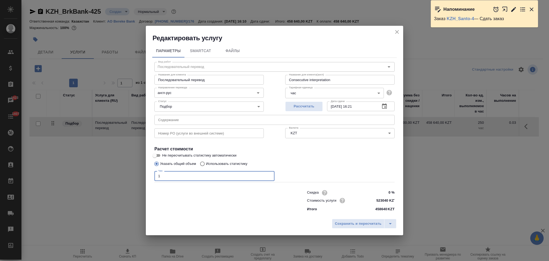
click at [310, 92] on body "🙏 .cls-1 fill:#fff; AWATERA Aslanukova Sati Клиенты Спецификации Заказы 1423 Ча…" at bounding box center [274, 130] width 549 height 261
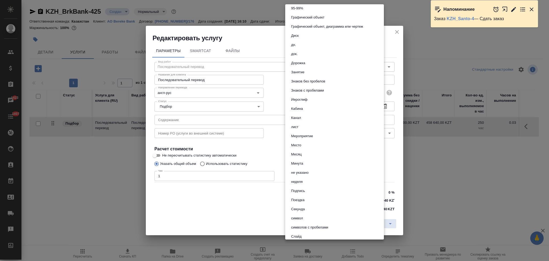
scroll to position [46, 0]
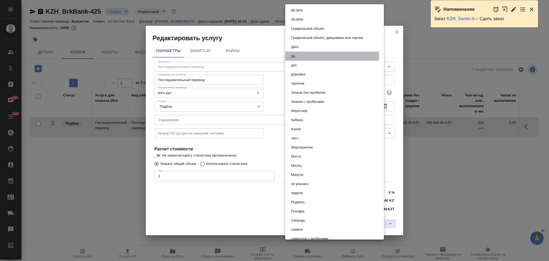
click at [301, 56] on li "дн." at bounding box center [334, 55] width 99 height 9
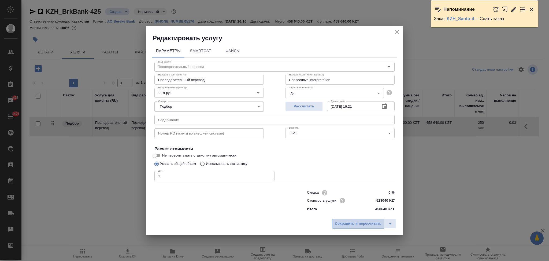
click at [345, 222] on span "Сохранить и пересчитать" at bounding box center [358, 223] width 47 height 6
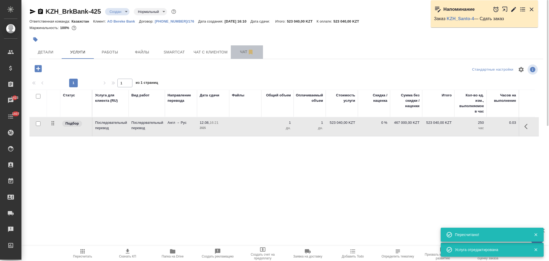
click at [239, 48] on button "Чат" at bounding box center [247, 51] width 32 height 13
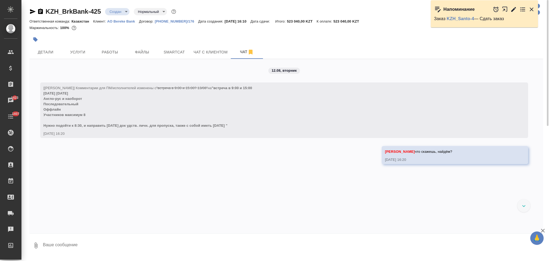
scroll to position [2, 0]
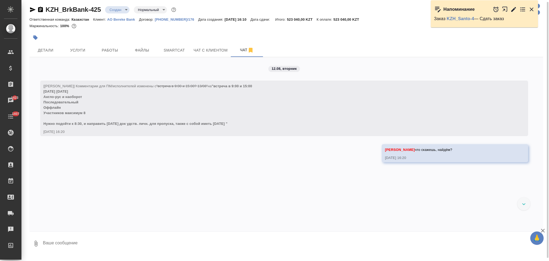
click at [89, 245] on textarea at bounding box center [292, 243] width 501 height 18
paste textarea
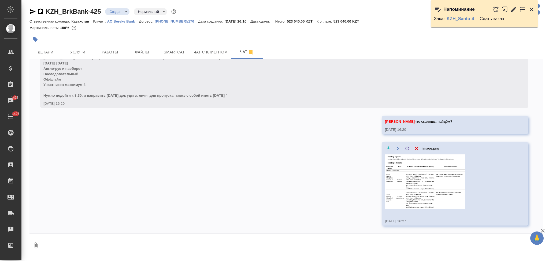
scroll to position [0, 0]
click at [46, 53] on span "Детали" at bounding box center [46, 52] width 26 height 7
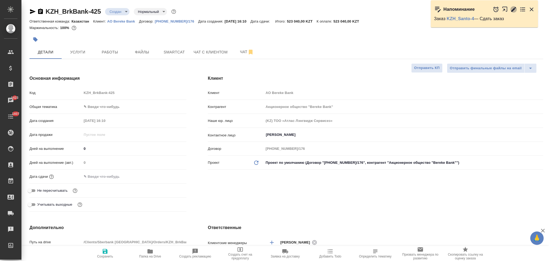
click at [513, 12] on icon "button" at bounding box center [513, 9] width 6 height 6
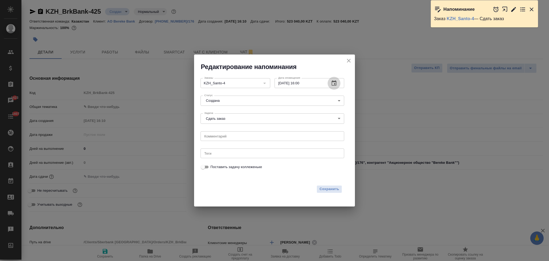
click at [333, 85] on icon "button" at bounding box center [334, 83] width 6 height 6
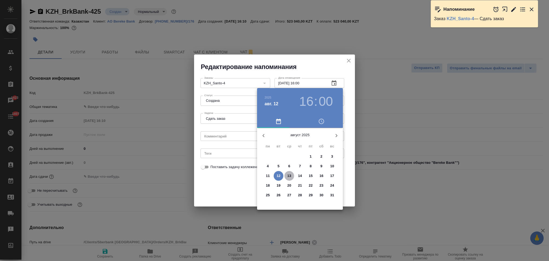
click at [288, 174] on p "13" at bounding box center [289, 175] width 4 height 5
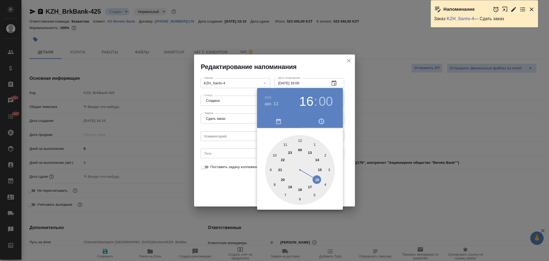
click at [275, 154] on div at bounding box center [300, 170] width 70 height 70
click at [300, 139] on div at bounding box center [300, 170] width 70 height 70
click at [242, 179] on div at bounding box center [274, 130] width 549 height 261
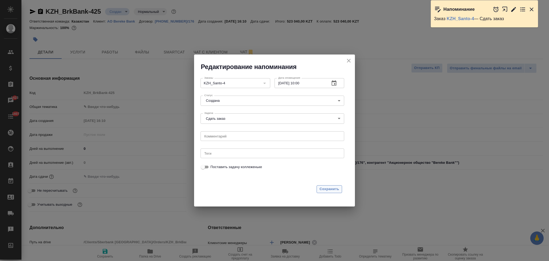
click at [322, 187] on span "Сохранить" at bounding box center [330, 189] width 20 height 6
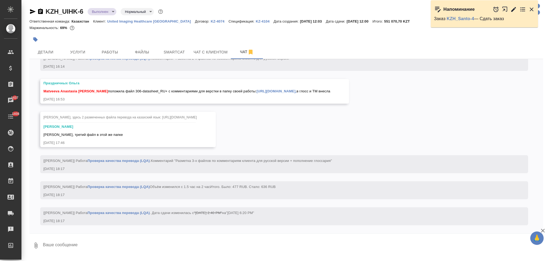
scroll to position [10037, 0]
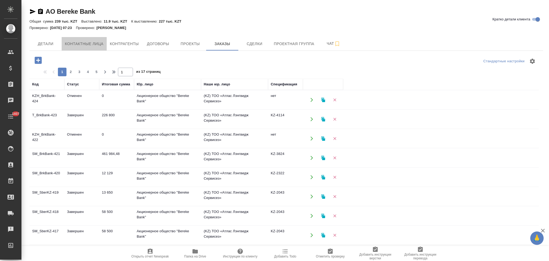
click at [81, 46] on span "Контактные лица" at bounding box center [84, 43] width 39 height 7
select select "RU"
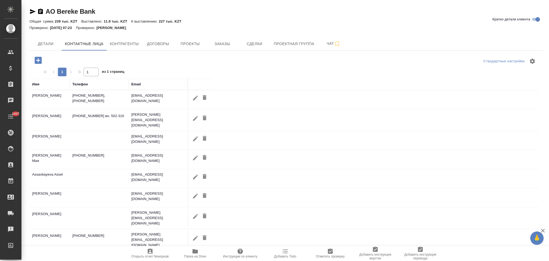
click at [36, 62] on icon "button" at bounding box center [38, 60] width 7 height 7
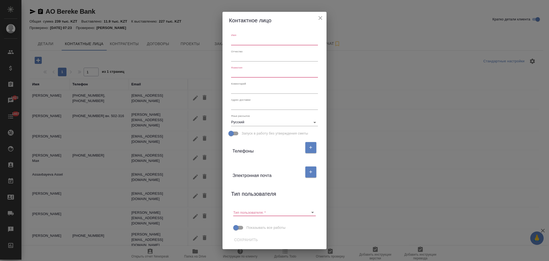
click at [239, 44] on input "text" at bounding box center [274, 42] width 87 height 8
paste input "Оспанов Бауыржан"
drag, startPoint x: 247, startPoint y: 41, endPoint x: 226, endPoint y: 41, distance: 21.2
click at [226, 41] on div "Имя [PERSON_NAME] Отчество [PERSON_NAME] x Адрес доставки x Язык рассылок Русск…" at bounding box center [275, 139] width 104 height 220
type input "Бауыржан"
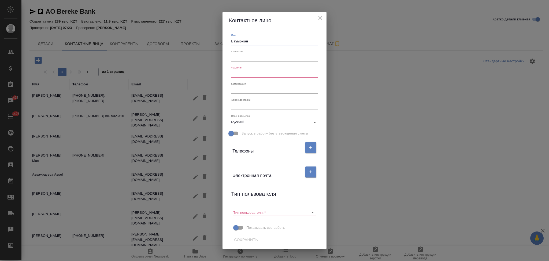
click at [244, 71] on input "text" at bounding box center [274, 74] width 87 height 8
paste input "Оспанов"
type input "Оспанов"
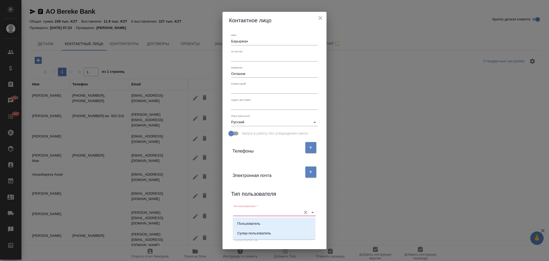
click at [248, 213] on input "Тип пользователя:   *" at bounding box center [265, 211] width 65 height 7
click at [249, 222] on p "Пользователь" at bounding box center [248, 223] width 23 height 5
type input "Пользователь"
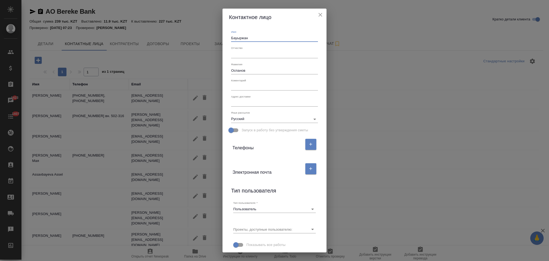
drag, startPoint x: 250, startPoint y: 36, endPoint x: 225, endPoint y: 40, distance: 24.9
click at [225, 40] on div "Имя Бауыржан Отчество Фамилия Оспанов Коментарий x Адрес доставки x Язык рассыл…" at bounding box center [275, 139] width 104 height 226
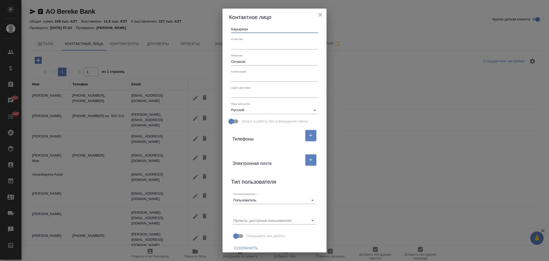
scroll to position [13, 0]
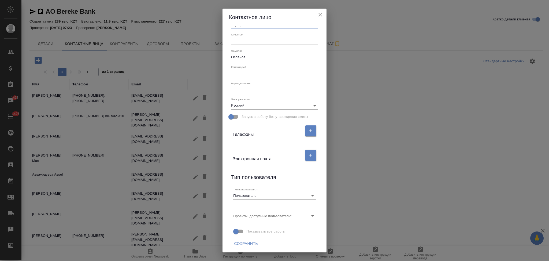
click at [251, 243] on span "Сохранить" at bounding box center [246, 243] width 24 height 7
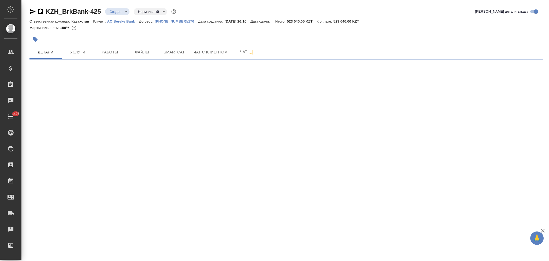
select select "RU"
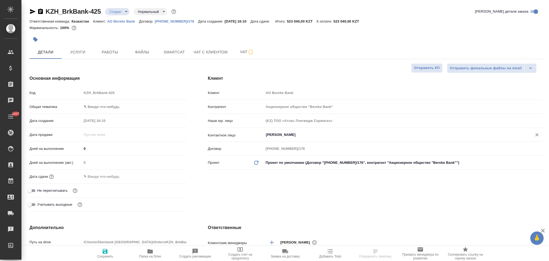
type textarea "x"
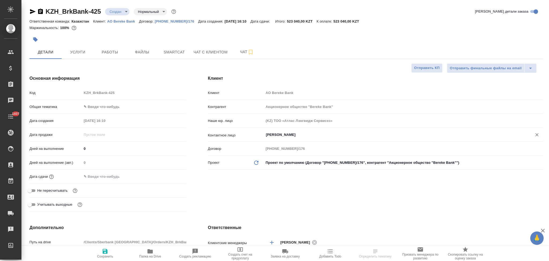
type textarea "x"
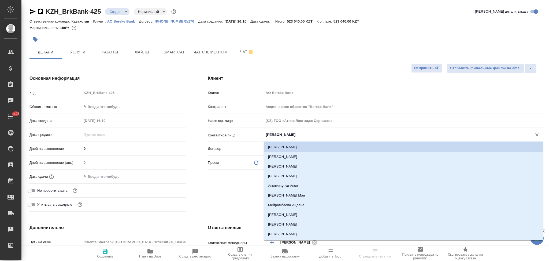
click at [299, 135] on input "[PERSON_NAME]" at bounding box center [394, 134] width 258 height 6
paste input "ауыржан"
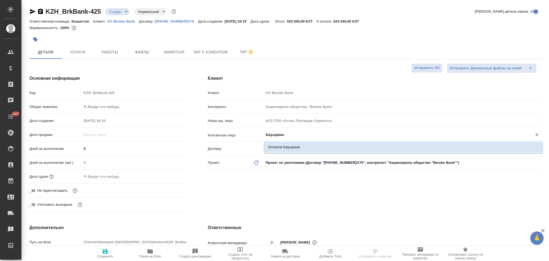
click at [294, 147] on li "Оспанов Бауыржан" at bounding box center [403, 147] width 279 height 10
type input "Оспанов Бауыржан"
type textarea "x"
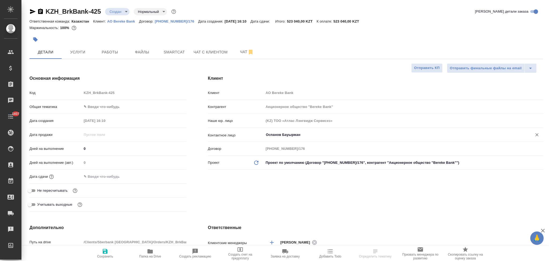
type input "Оспанов Бауыржан"
click at [103, 253] on icon "button" at bounding box center [105, 251] width 5 height 5
type textarea "x"
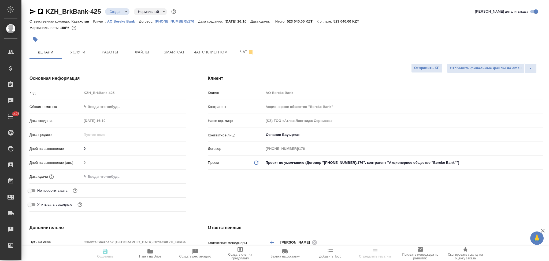
type textarea "x"
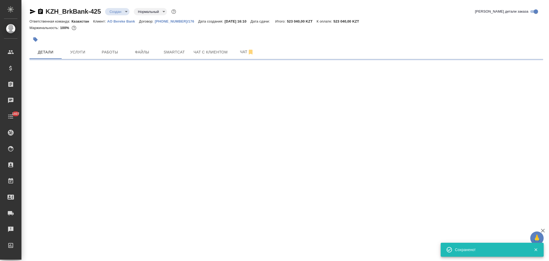
type input "holyTrinity"
select select "RU"
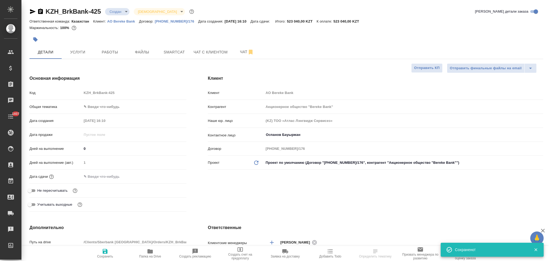
type textarea "x"
select select "RU"
type textarea "x"
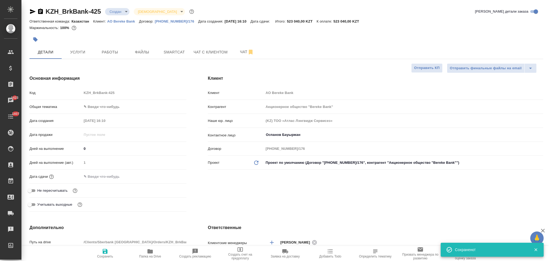
type textarea "x"
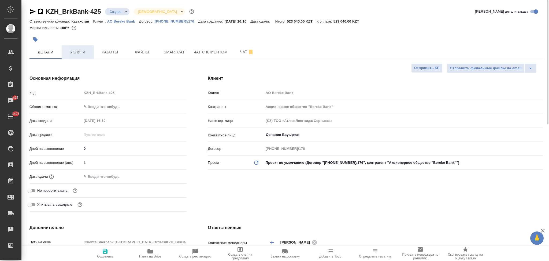
click at [76, 53] on span "Услуги" at bounding box center [78, 52] width 26 height 7
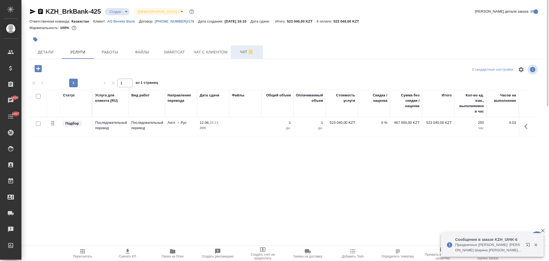
click at [240, 52] on span "Чат" at bounding box center [247, 52] width 26 height 7
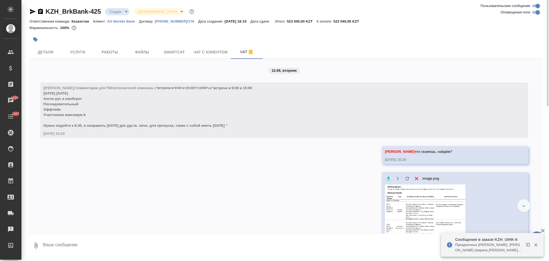
click at [62, 249] on textarea at bounding box center [292, 245] width 501 height 18
paste textarea "Ира, нет инфы они нашли в другом агентстве, но готовы нас тоже рассмотреть?"
type textarea "Ира, нет инфы они нашли в другом агентстве, но готовы нас тоже рассмотреть?"
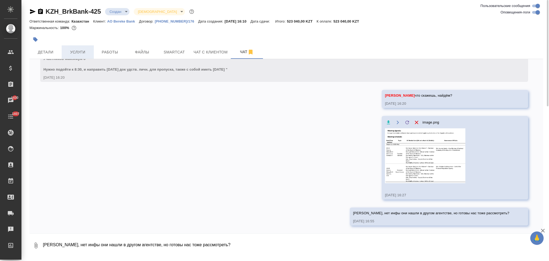
click at [77, 51] on span "Услуги" at bounding box center [78, 52] width 26 height 7
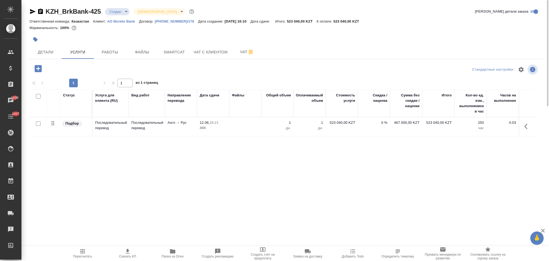
click at [126, 252] on icon "button" at bounding box center [127, 251] width 6 height 6
click at [242, 129] on td at bounding box center [245, 126] width 32 height 19
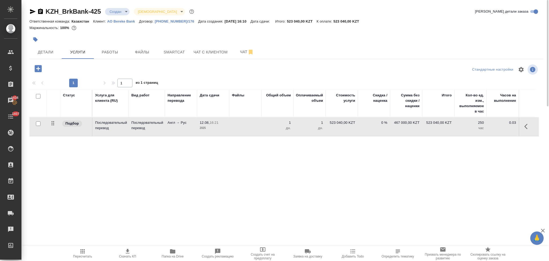
click at [242, 129] on td at bounding box center [245, 126] width 32 height 19
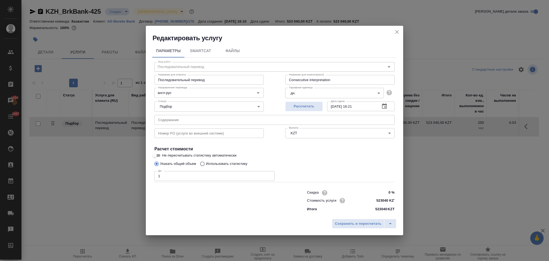
click at [300, 92] on body "🙏 .cls-1 fill:#fff; AWATERA Aslanukova Sati Клиенты Спецификации Заказы 1434 Ча…" at bounding box center [274, 130] width 549 height 261
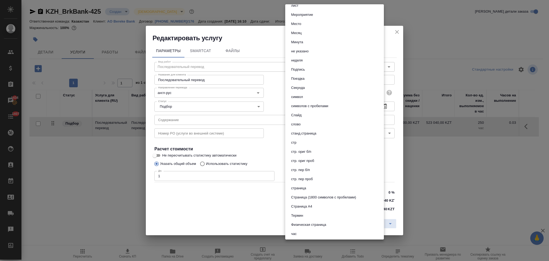
scroll to position [214, 0]
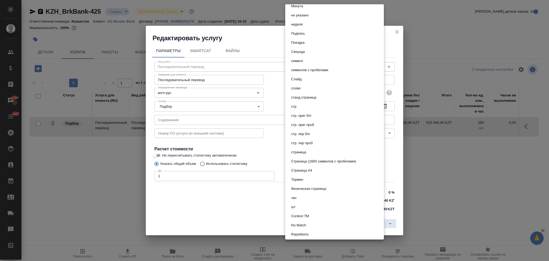
click at [303, 197] on li "час" at bounding box center [334, 197] width 99 height 9
type input "5a8b1489cc6b4906c91bfd93"
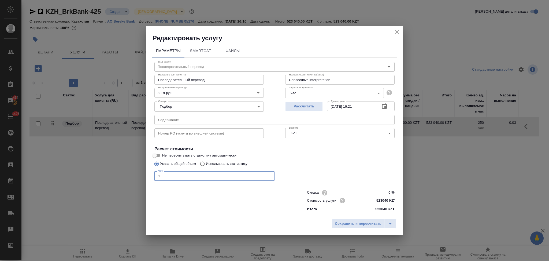
drag, startPoint x: 175, startPoint y: 177, endPoint x: 143, endPoint y: 177, distance: 31.1
click at [143, 177] on div "Редактировать услугу Параметры SmartCat Файлы Вид работ Последовательный перево…" at bounding box center [274, 130] width 549 height 261
type input "7"
drag, startPoint x: 389, startPoint y: 200, endPoint x: 363, endPoint y: 199, distance: 25.5
click at [363, 199] on div "Стоимость услуги 523040 KZT" at bounding box center [351, 200] width 88 height 8
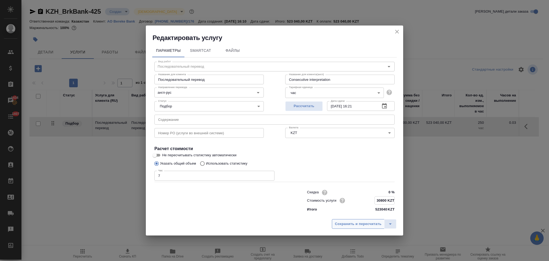
type input "30800 KZT"
click at [349, 227] on button "Сохранить и пересчитать" at bounding box center [358, 223] width 53 height 10
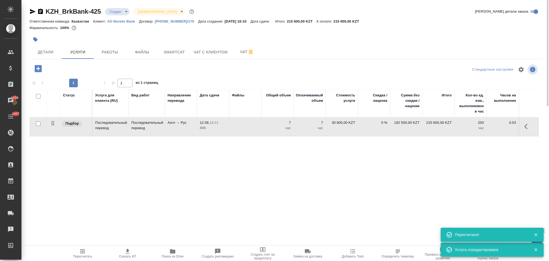
click at [80, 250] on icon "button" at bounding box center [82, 251] width 6 height 6
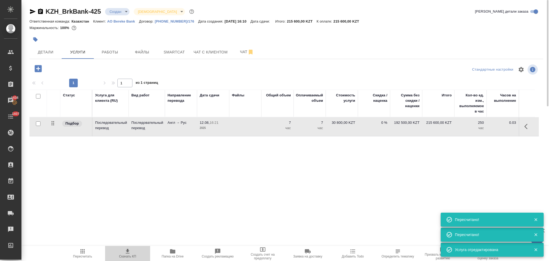
click at [126, 252] on icon "button" at bounding box center [127, 251] width 6 height 6
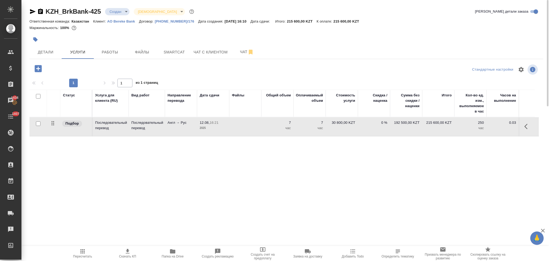
click at [80, 257] on span "Пересчитать" at bounding box center [82, 256] width 19 height 4
click at [252, 134] on td at bounding box center [245, 126] width 32 height 19
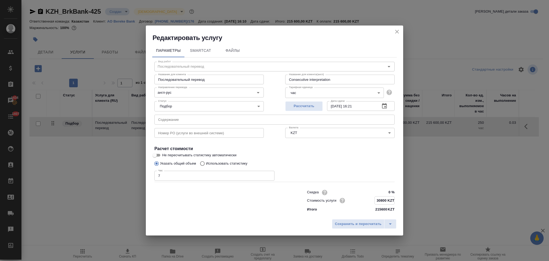
drag, startPoint x: 386, startPoint y: 201, endPoint x: 374, endPoint y: 198, distance: 12.5
click at [374, 198] on div "Стоимость услуги 30800 KZT" at bounding box center [351, 200] width 88 height 8
type input "65520 KZT"
click at [358, 225] on span "Сохранить и пересчитать" at bounding box center [358, 224] width 47 height 6
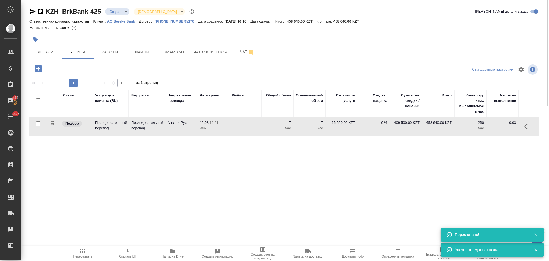
drag, startPoint x: 82, startPoint y: 255, endPoint x: 86, endPoint y: 250, distance: 6.0
click at [82, 255] on span "Пересчитать" at bounding box center [82, 256] width 19 height 4
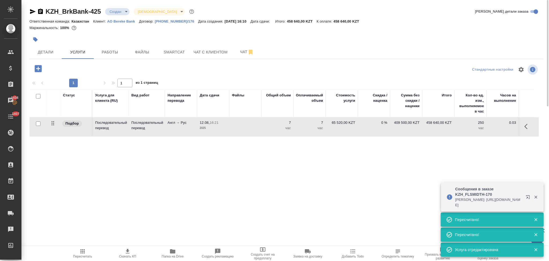
drag, startPoint x: 126, startPoint y: 251, endPoint x: 133, endPoint y: 252, distance: 7.3
click at [126, 251] on icon "button" at bounding box center [127, 251] width 6 height 6
click at [242, 129] on td at bounding box center [245, 126] width 32 height 19
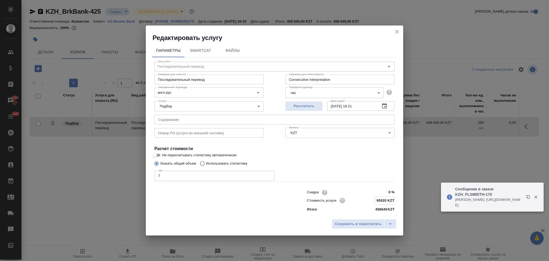
drag, startPoint x: 387, startPoint y: 201, endPoint x: 363, endPoint y: 196, distance: 24.7
click at [363, 196] on div "Стоимость услуги 65520 KZT" at bounding box center [351, 200] width 88 height 8
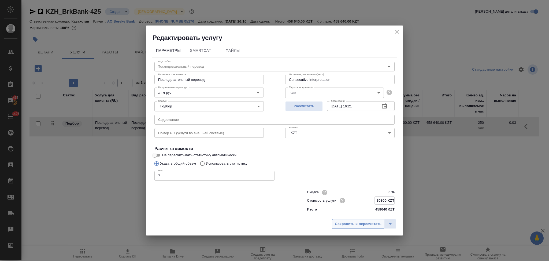
type input "30800 KZT"
click at [359, 222] on span "Сохранить и пересчитать" at bounding box center [358, 223] width 47 height 6
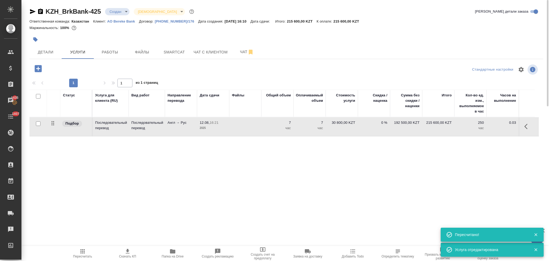
click at [82, 253] on icon "button" at bounding box center [82, 251] width 6 height 6
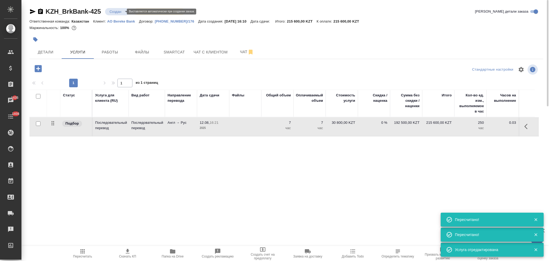
click at [117, 13] on body "🙏 .cls-1 fill:#fff; AWATERA Aslanukova Sati Клиенты Спецификации Заказы 1435 Ча…" at bounding box center [274, 130] width 549 height 261
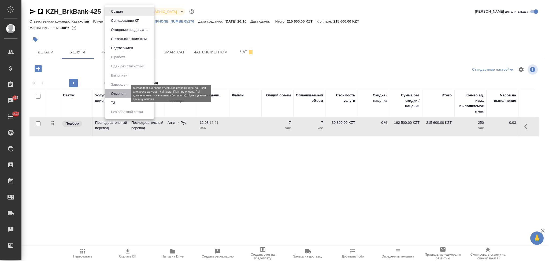
click at [118, 91] on button "Отменен" at bounding box center [118, 94] width 18 height 6
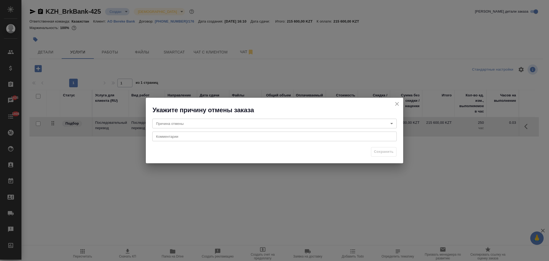
click at [176, 123] on body "🙏 .cls-1 fill:#fff; AWATERA Aslanukova Sati Клиенты Спецификации Заказы 1435 Ча…" at bounding box center [274, 130] width 549 height 261
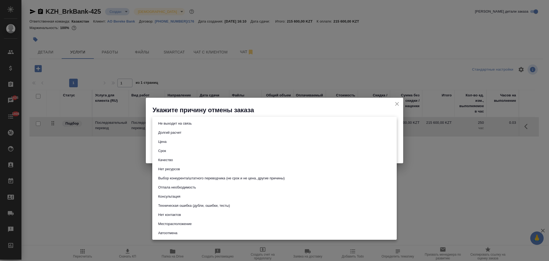
click at [182, 184] on button "Отпала необходимость" at bounding box center [177, 187] width 41 height 6
type input "noNeed"
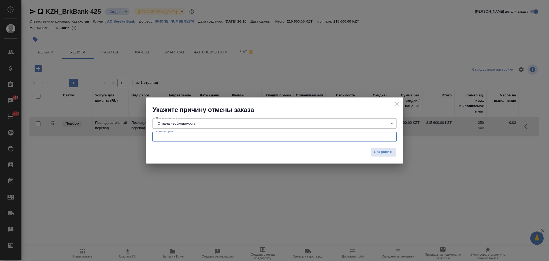
click at [182, 137] on textarea at bounding box center [274, 137] width 237 height 4
type textarea "Сроки были сжатые, пока искали перка выбрали другое агентство. Пул исполнителей…"
click at [374, 154] on span "Сохранить" at bounding box center [384, 152] width 20 height 6
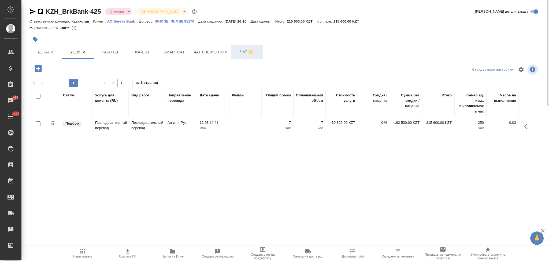
click at [239, 51] on span "Чат" at bounding box center [247, 52] width 26 height 7
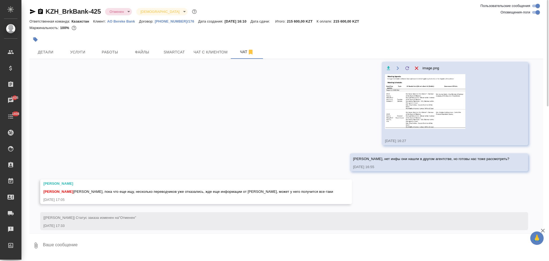
scroll to position [115, 0]
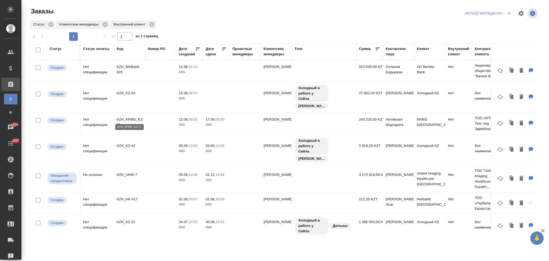
click at [129, 117] on p "KZH_KPMG_KZ-11" at bounding box center [130, 122] width 26 height 11
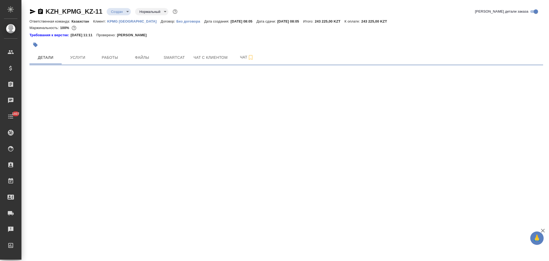
select select "RU"
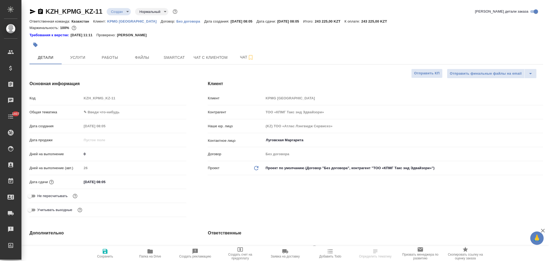
type textarea "x"
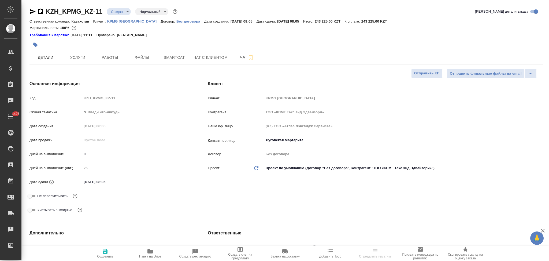
type textarea "x"
click at [149, 256] on span "Папка на Drive" at bounding box center [150, 256] width 22 height 4
type textarea "x"
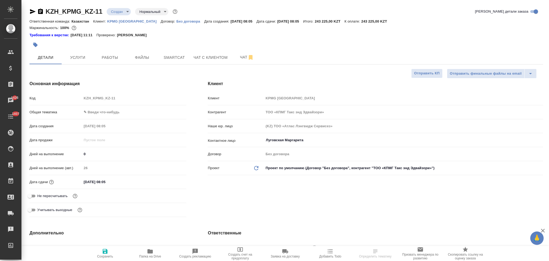
select select "RU"
type textarea "x"
select select "RU"
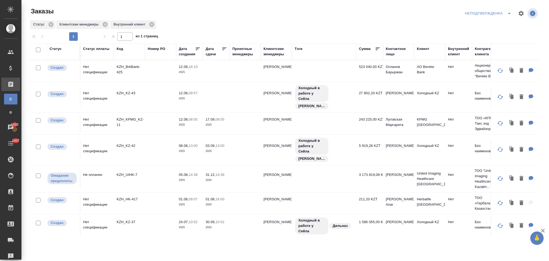
click at [149, 80] on td at bounding box center [160, 70] width 31 height 19
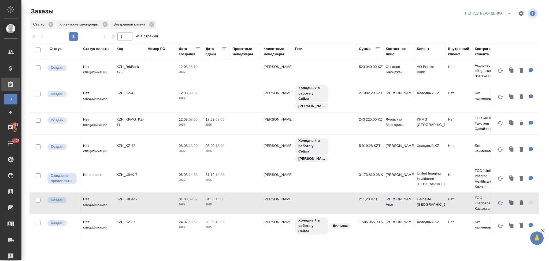
click at [149, 80] on td at bounding box center [160, 70] width 31 height 19
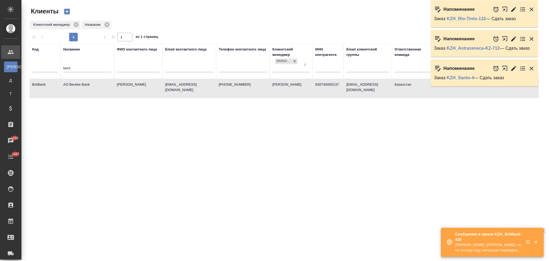
select select "RU"
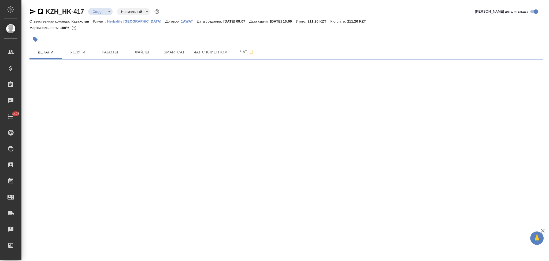
select select "RU"
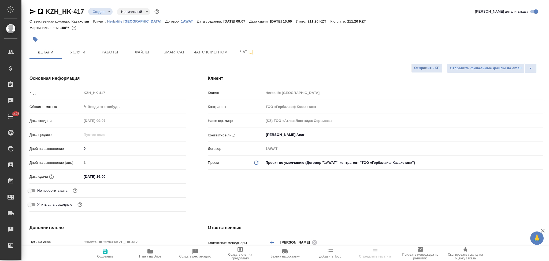
type textarea "x"
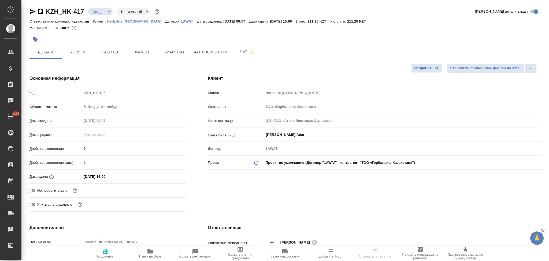
type textarea "x"
click at [150, 251] on icon "button" at bounding box center [149, 251] width 5 height 4
type textarea "x"
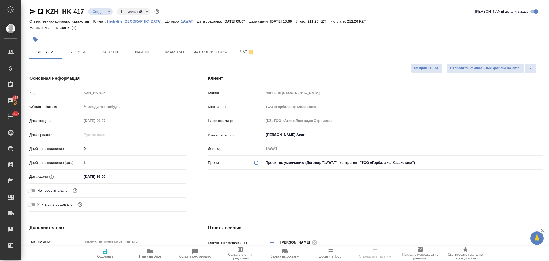
select select "RU"
type textarea "x"
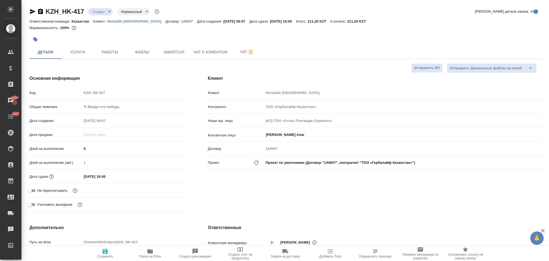
type textarea "x"
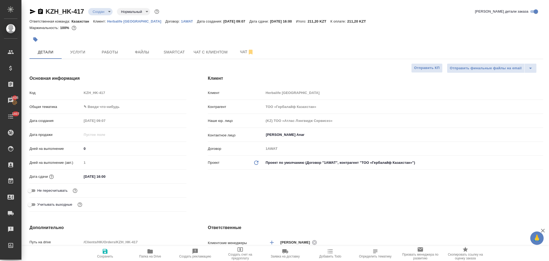
type textarea "x"
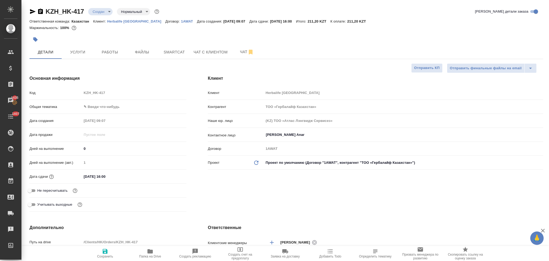
type textarea "x"
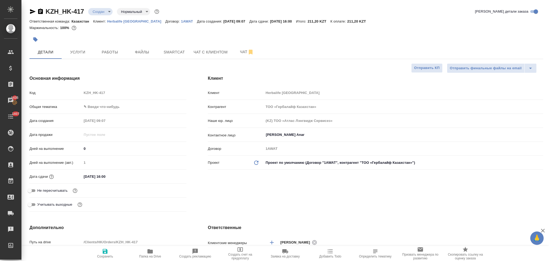
type textarea "x"
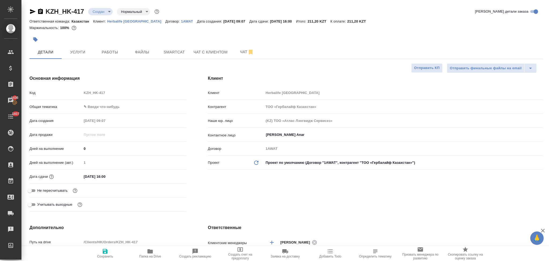
type textarea "x"
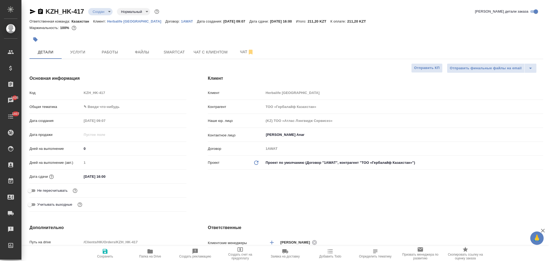
type textarea "x"
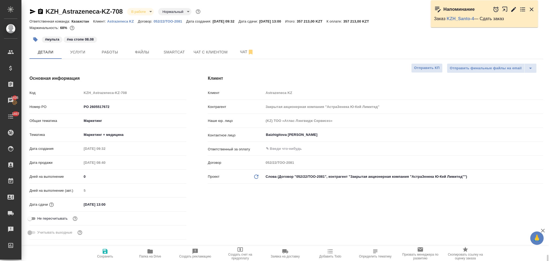
select select "RU"
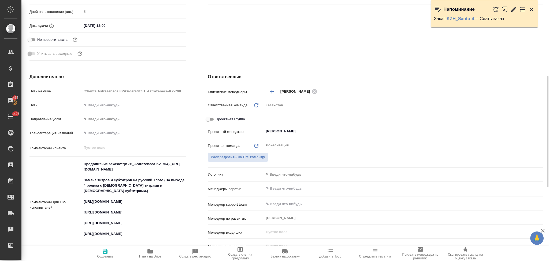
scroll to position [286, 0]
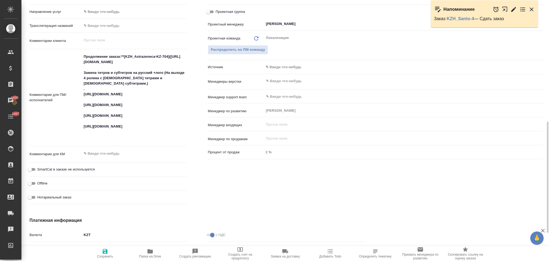
click at [100, 136] on textarea "Продолжение заказа:**[KZH_Astrazeneca-KZ-704]([URL][DOMAIN_NAME] Замена титров …" at bounding box center [134, 97] width 105 height 90
paste textarea "По итогу нам нужны будут готовые видео с переводом и без него."
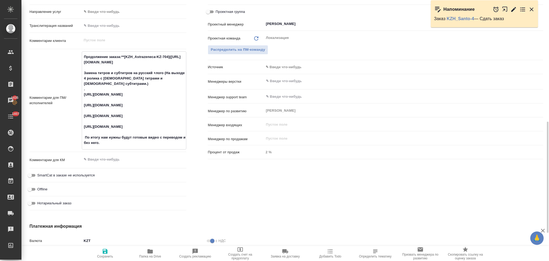
type textarea "Продолжение заказа:**[KZH_Astrazeneca-KZ-704]([URL][DOMAIN_NAME] Замена титров …"
click at [105, 253] on icon "button" at bounding box center [105, 251] width 6 height 6
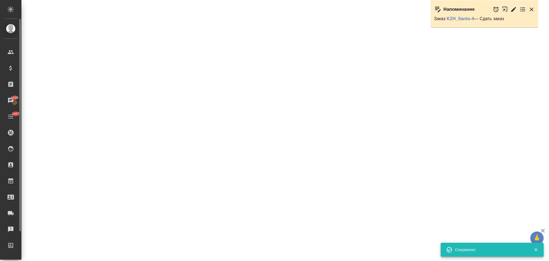
select select "RU"
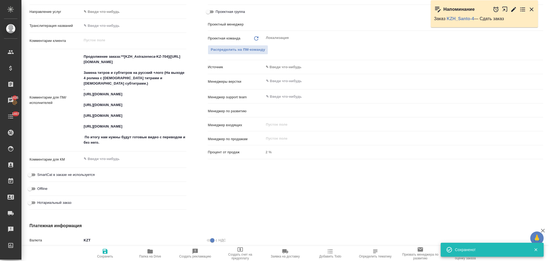
scroll to position [0, 0]
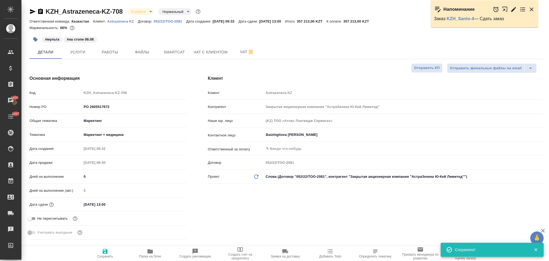
type textarea "x"
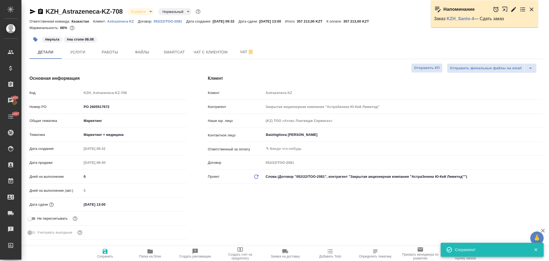
type textarea "x"
type input "[PERSON_NAME]"
type textarea "x"
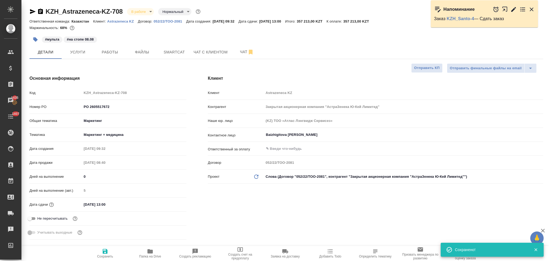
type textarea "x"
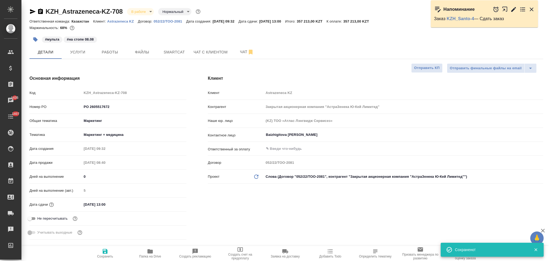
type textarea "x"
click at [120, 204] on input "[DATE] 13:00" at bounding box center [105, 204] width 47 height 8
click at [168, 203] on icon "button" at bounding box center [171, 204] width 6 height 6
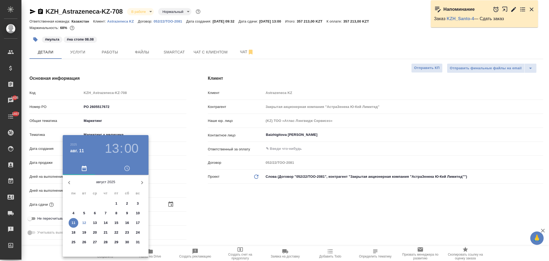
click at [105, 224] on p "14" at bounding box center [106, 222] width 4 height 5
type input "[DATE] 13:00"
type textarea "x"
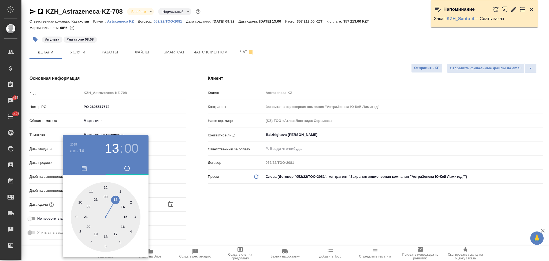
click at [106, 186] on div at bounding box center [106, 217] width 70 height 70
type input "[DATE] 12:00"
type textarea "x"
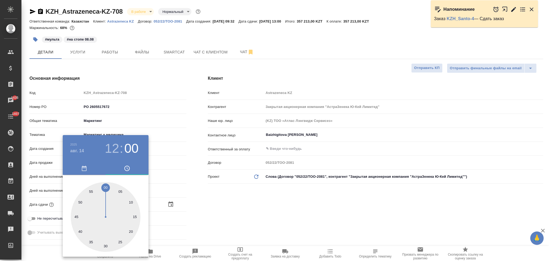
click at [106, 186] on div at bounding box center [106, 217] width 70 height 70
type textarea "x"
click at [200, 211] on div at bounding box center [274, 130] width 549 height 261
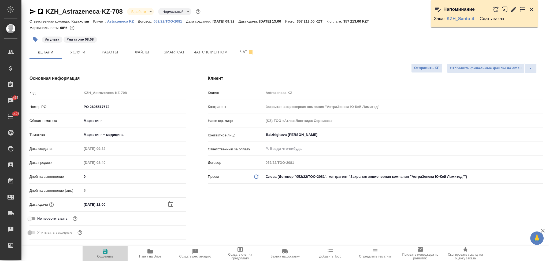
click at [106, 250] on icon "button" at bounding box center [105, 251] width 5 height 5
type textarea "x"
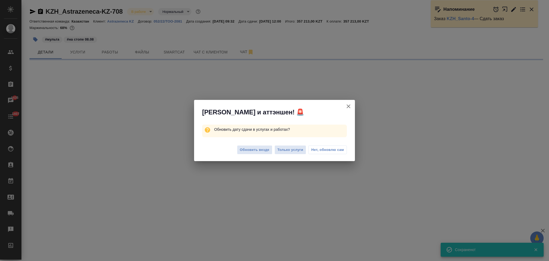
select select "RU"
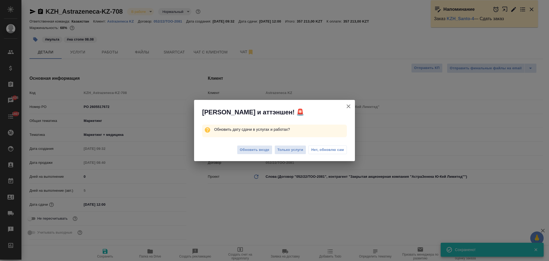
type textarea "x"
click at [289, 144] on div "Обновить везде Только услуги Нет, обновлю сам" at bounding box center [274, 150] width 161 height 21
click at [289, 151] on span "Только услуги" at bounding box center [290, 150] width 26 height 6
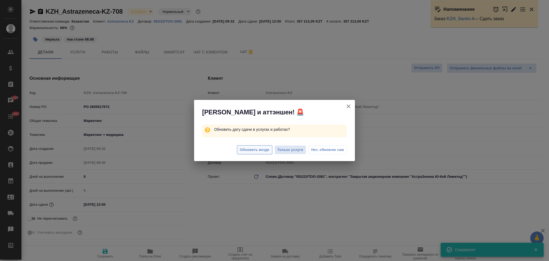
type textarea "x"
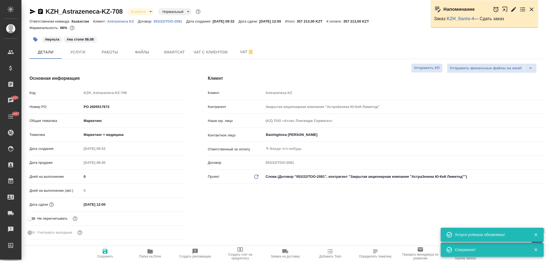
click at [330, 251] on icon "button" at bounding box center [330, 251] width 6 height 6
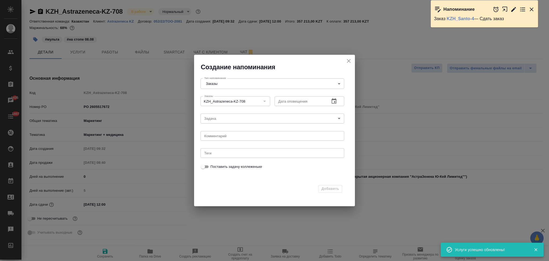
click at [335, 102] on icon "button" at bounding box center [334, 100] width 5 height 5
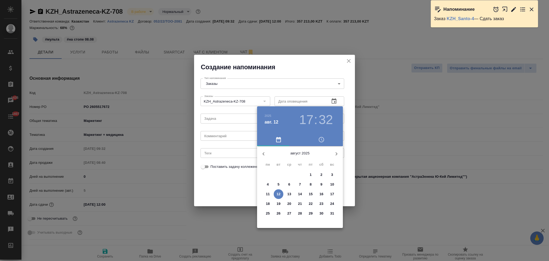
click at [290, 191] on p "13" at bounding box center [289, 193] width 4 height 5
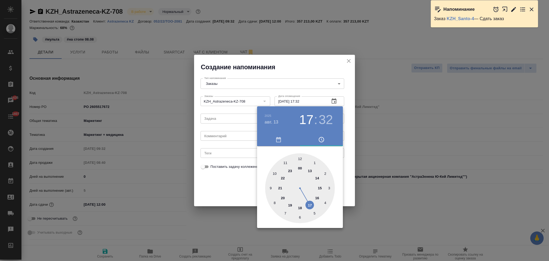
click at [320, 188] on div at bounding box center [300, 188] width 70 height 70
click at [301, 216] on div at bounding box center [300, 188] width 70 height 70
type input "13.08.2025 15:30"
click at [218, 187] on div at bounding box center [274, 130] width 549 height 261
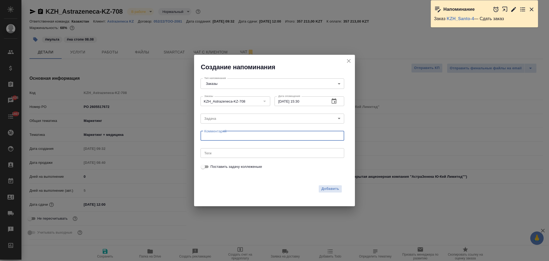
click at [226, 134] on textarea at bounding box center [272, 136] width 136 height 4
type textarea "уточнить"
click at [328, 186] on span "Добавить" at bounding box center [330, 189] width 18 height 6
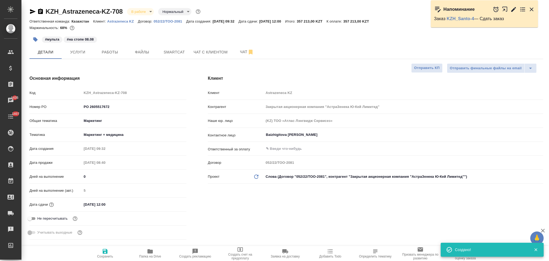
type textarea "x"
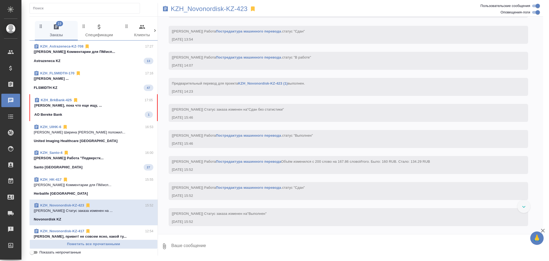
scroll to position [889, 0]
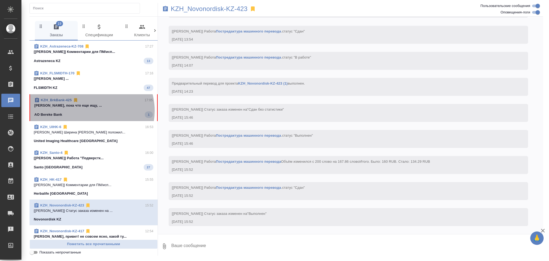
click at [88, 110] on span "KZH_BrkBank-425 17:05 [PERSON_NAME], пока что еще ищу, ... AO Bereke Bank 1" at bounding box center [93, 107] width 118 height 20
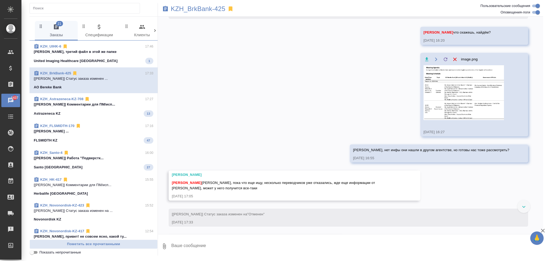
scroll to position [110, 0]
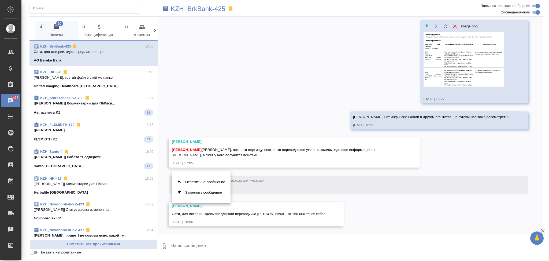
click at [268, 121] on div at bounding box center [274, 130] width 549 height 261
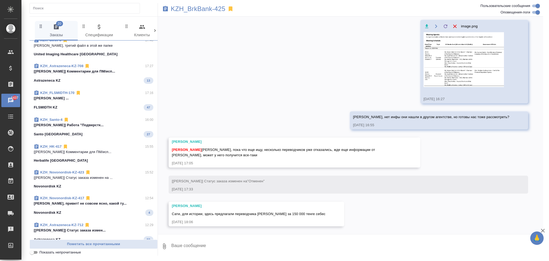
scroll to position [0, 0]
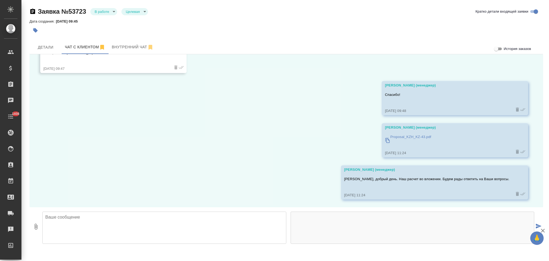
scroll to position [139, 0]
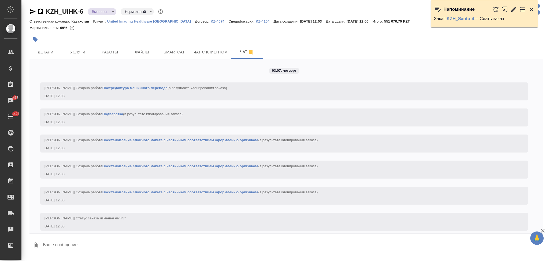
scroll to position [10037, 0]
